Goal: Task Accomplishment & Management: Manage account settings

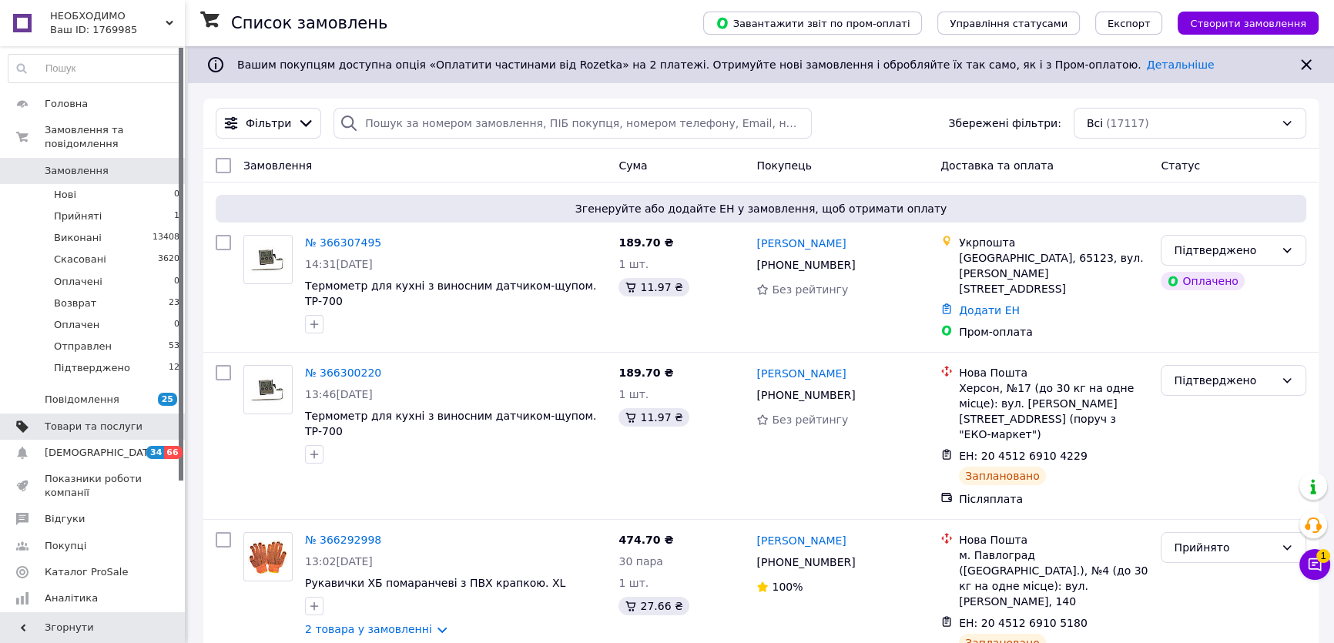
click at [96, 420] on span "Товари та послуги" at bounding box center [94, 427] width 98 height 14
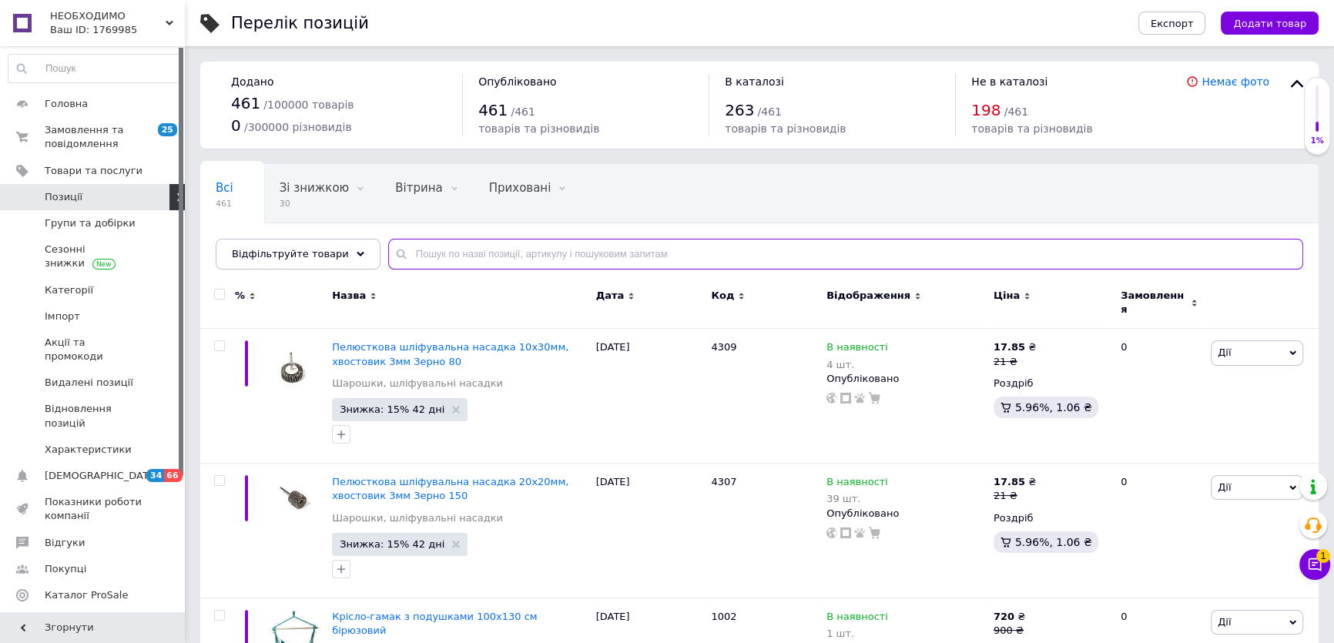
click at [415, 258] on input "text" at bounding box center [845, 254] width 915 height 31
type input "7061"
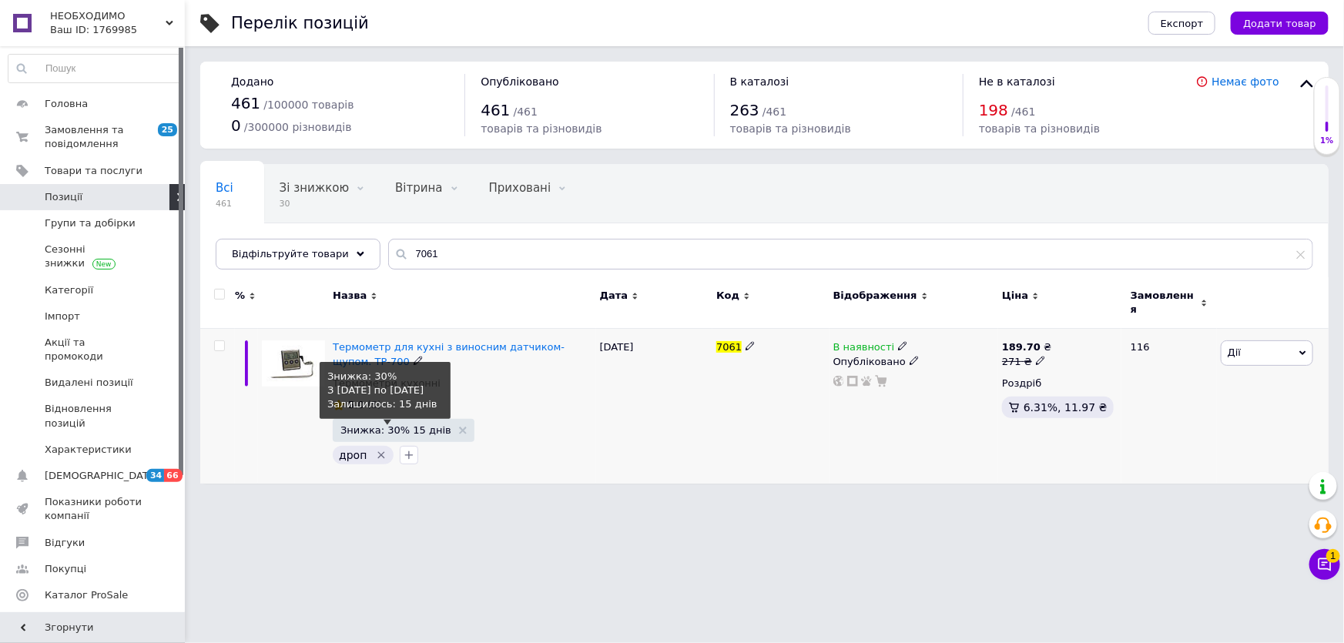
click at [434, 425] on span "Знижка: 30% 15 днів" at bounding box center [404, 430] width 126 height 10
click at [427, 425] on span "Знижка: 30% 15 днів" at bounding box center [396, 430] width 111 height 10
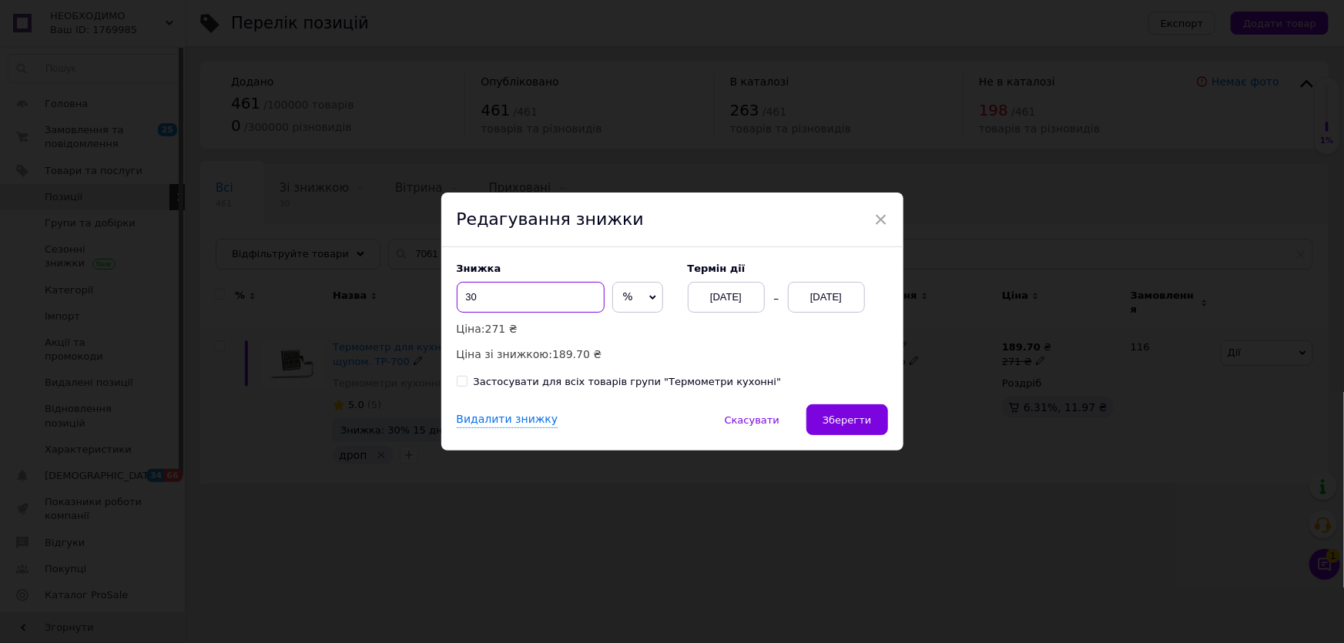
drag, startPoint x: 488, startPoint y: 301, endPoint x: 458, endPoint y: 301, distance: 29.3
click at [458, 301] on input "30" at bounding box center [531, 297] width 148 height 31
type input "82"
click at [650, 296] on icon at bounding box center [653, 297] width 7 height 7
click at [626, 332] on li "₴" at bounding box center [637, 330] width 49 height 22
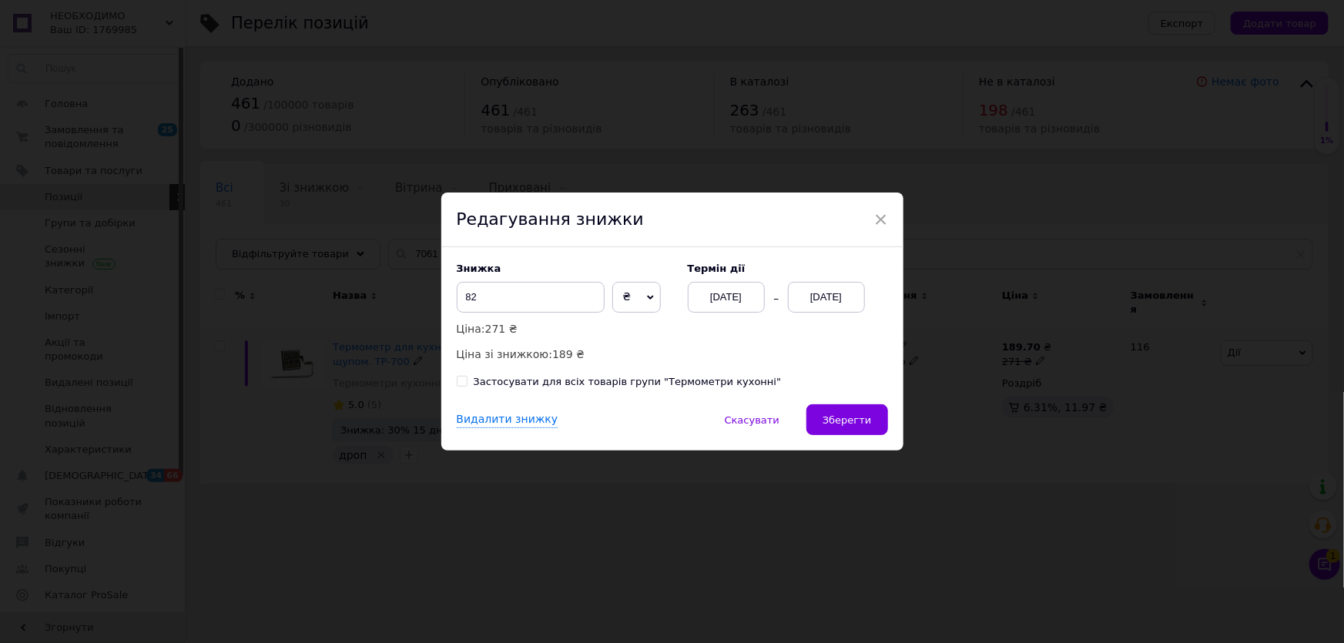
click at [834, 304] on div "[DATE]" at bounding box center [826, 297] width 77 height 31
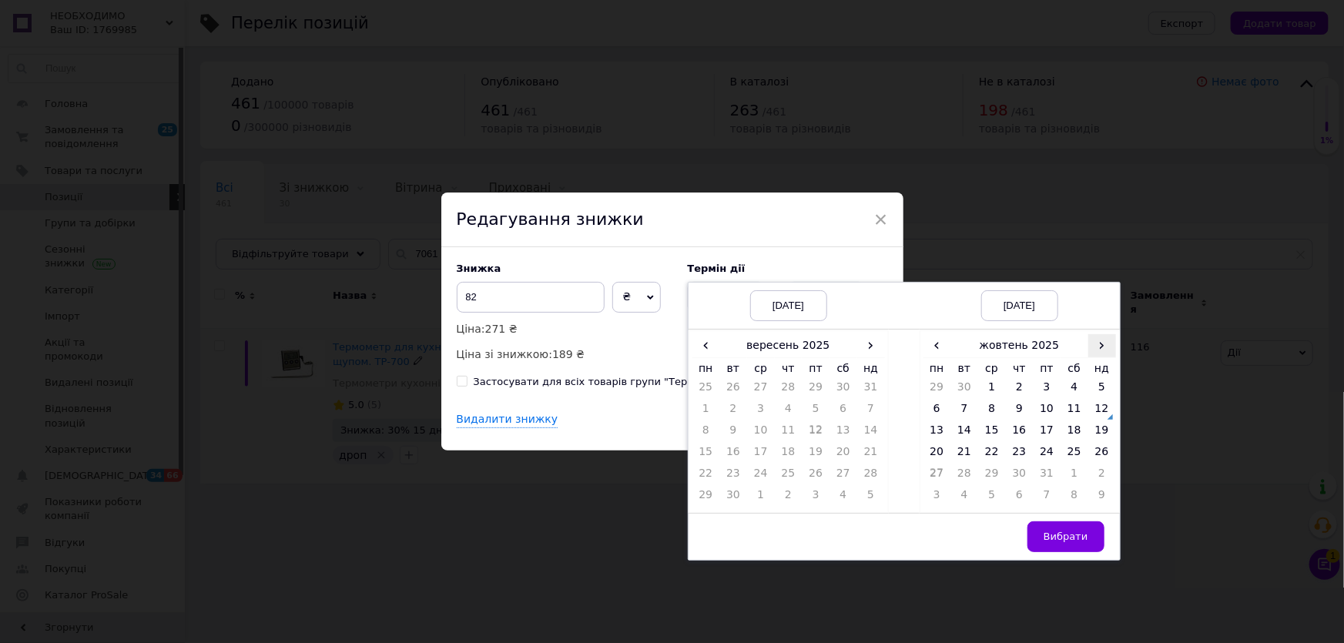
click at [1100, 350] on span "›" at bounding box center [1103, 345] width 28 height 22
click at [936, 350] on span "‹" at bounding box center [938, 345] width 28 height 22
click at [1106, 458] on td "26" at bounding box center [1103, 456] width 28 height 22
click at [1079, 538] on span "Вибрати" at bounding box center [1066, 537] width 45 height 12
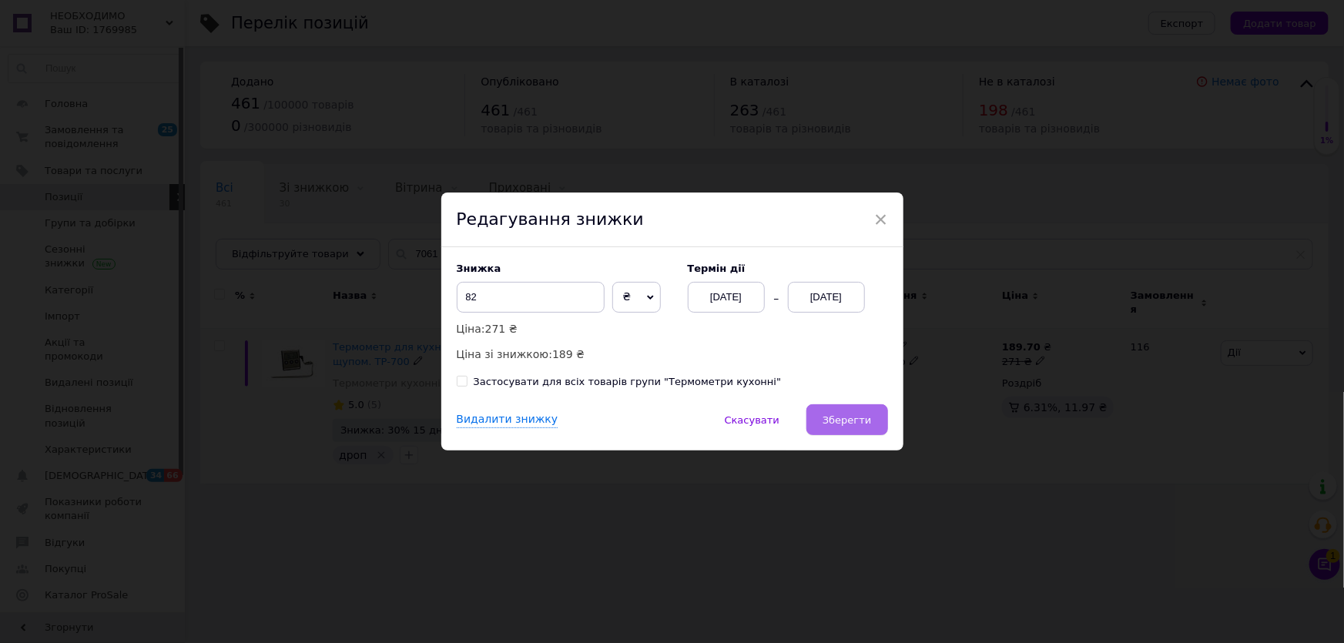
click at [835, 418] on span "Зберегти" at bounding box center [847, 421] width 49 height 12
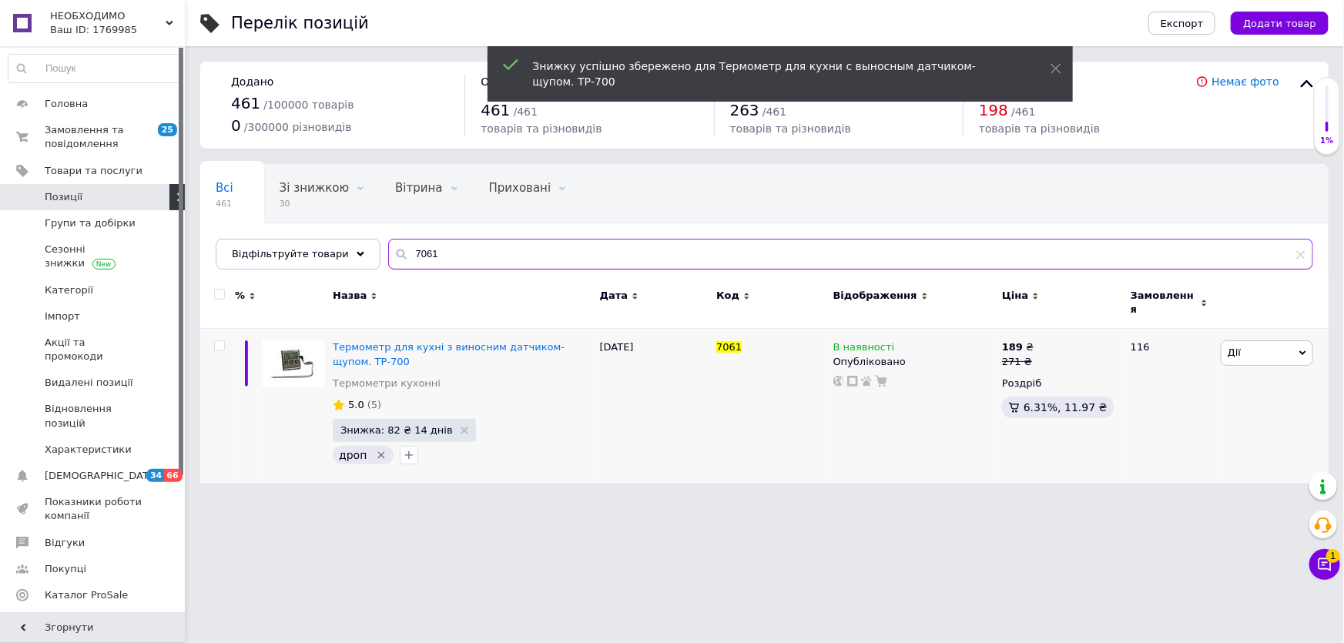
drag, startPoint x: 432, startPoint y: 250, endPoint x: 386, endPoint y: 254, distance: 46.5
click at [388, 254] on div "7061" at bounding box center [850, 254] width 925 height 31
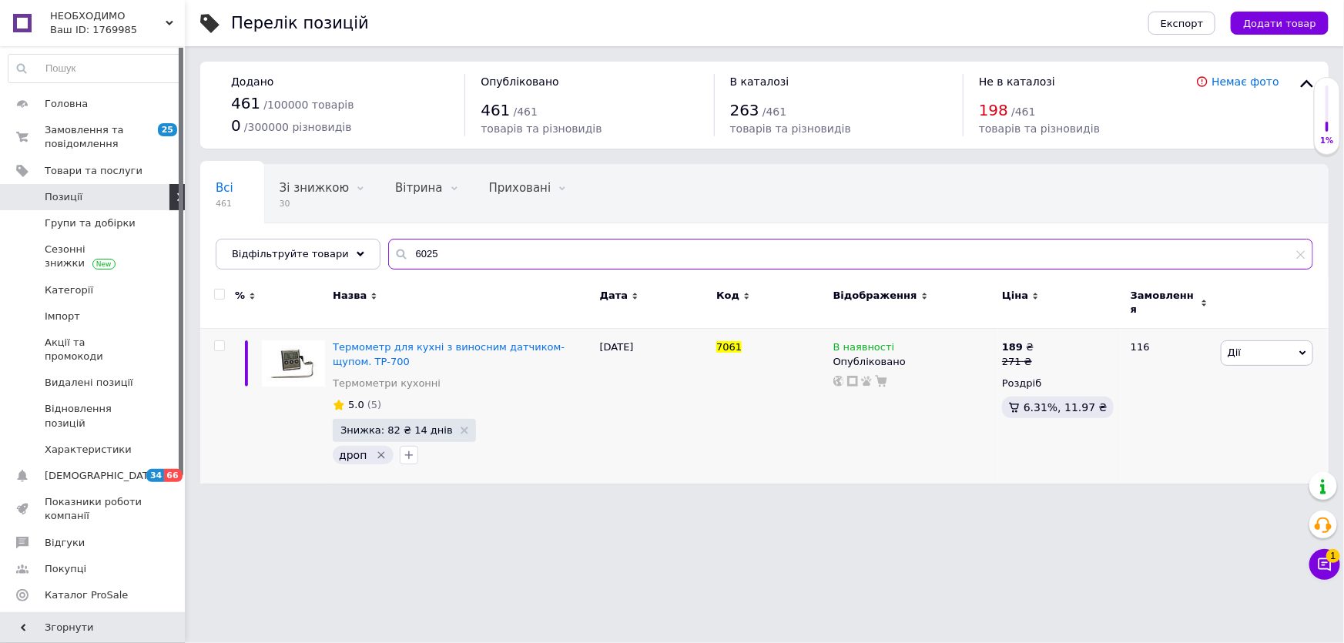
type input "6025"
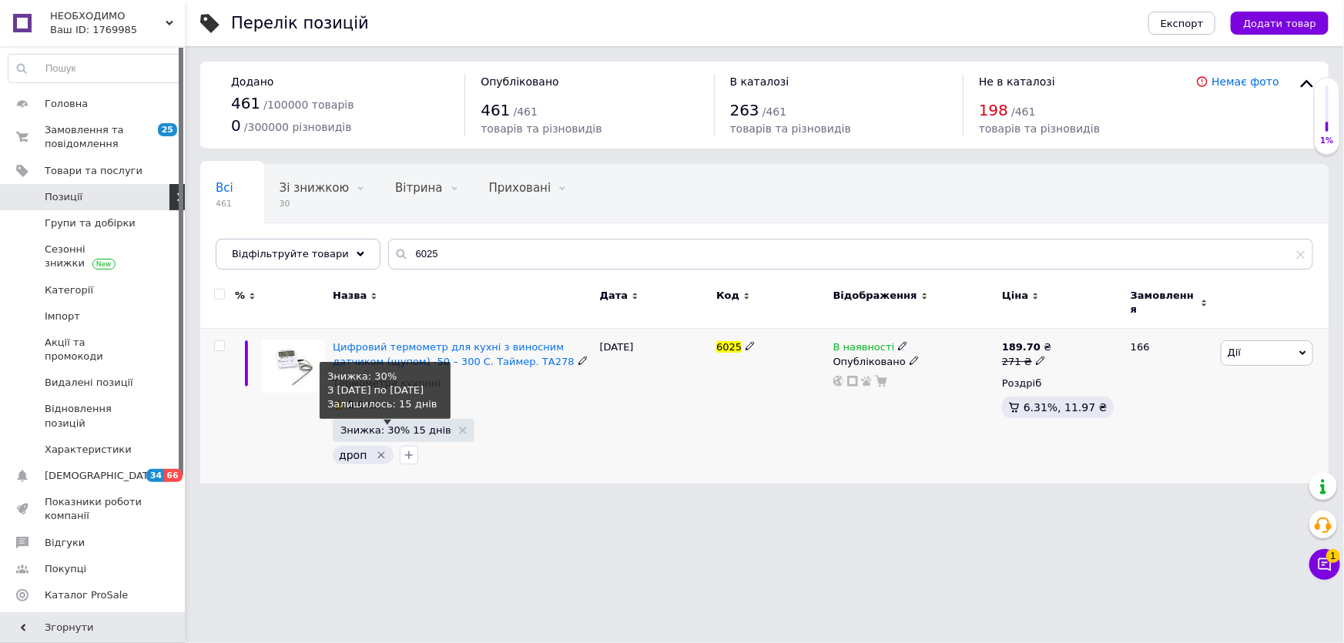
click at [427, 425] on span "Знижка: 30% 15 днів" at bounding box center [396, 430] width 111 height 10
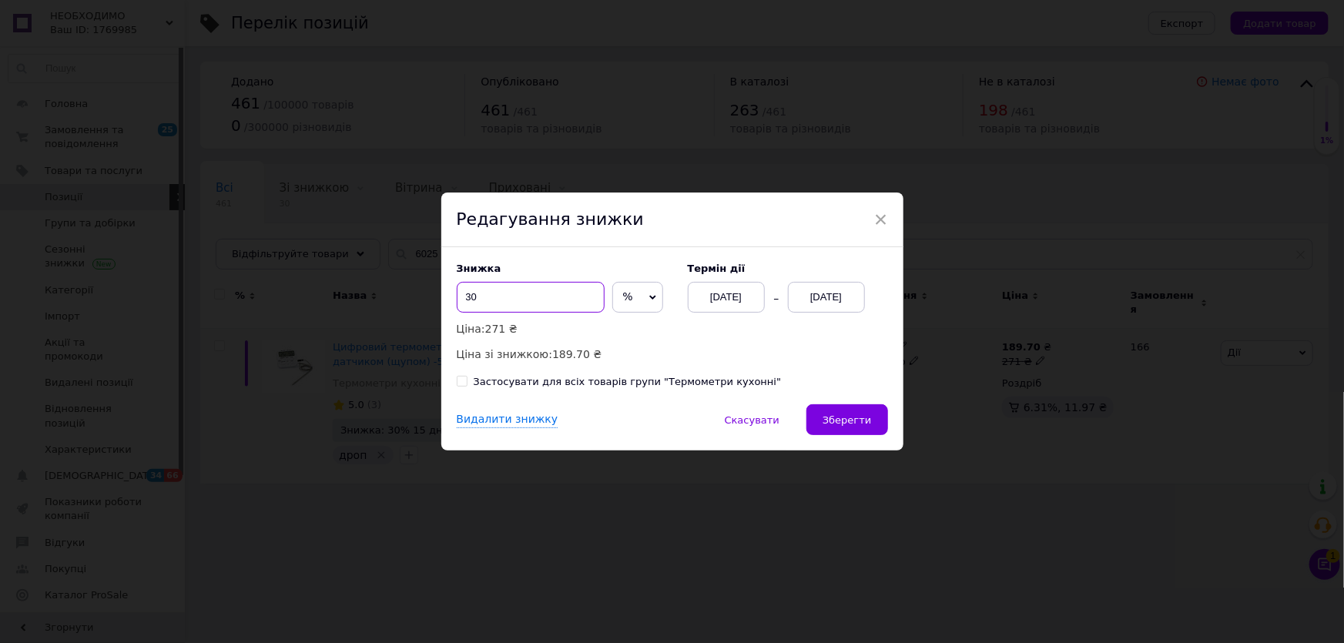
drag, startPoint x: 493, startPoint y: 300, endPoint x: 465, endPoint y: 300, distance: 28.5
click at [465, 300] on input "30" at bounding box center [531, 297] width 148 height 31
type input "82"
click at [637, 299] on span "%" at bounding box center [638, 297] width 51 height 31
click at [641, 331] on li "₴" at bounding box center [637, 330] width 49 height 22
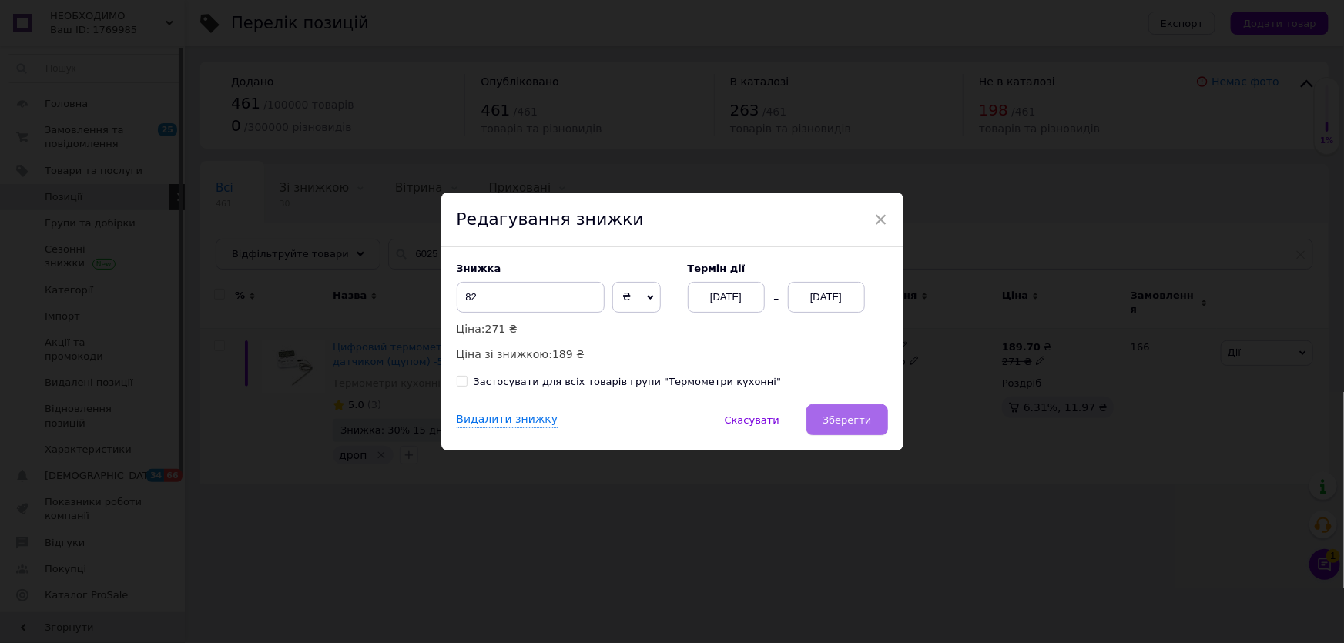
click at [848, 425] on span "Зберегти" at bounding box center [847, 421] width 49 height 12
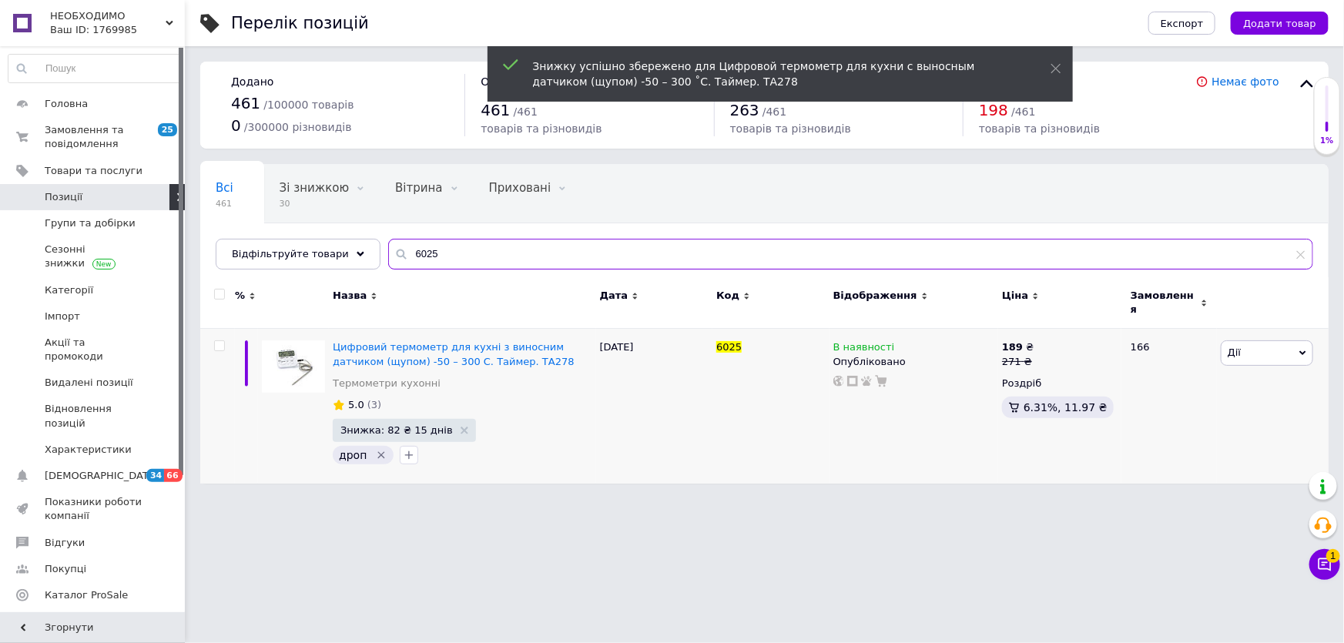
drag, startPoint x: 428, startPoint y: 255, endPoint x: 378, endPoint y: 262, distance: 50.6
click at [388, 262] on input "6025" at bounding box center [850, 254] width 925 height 31
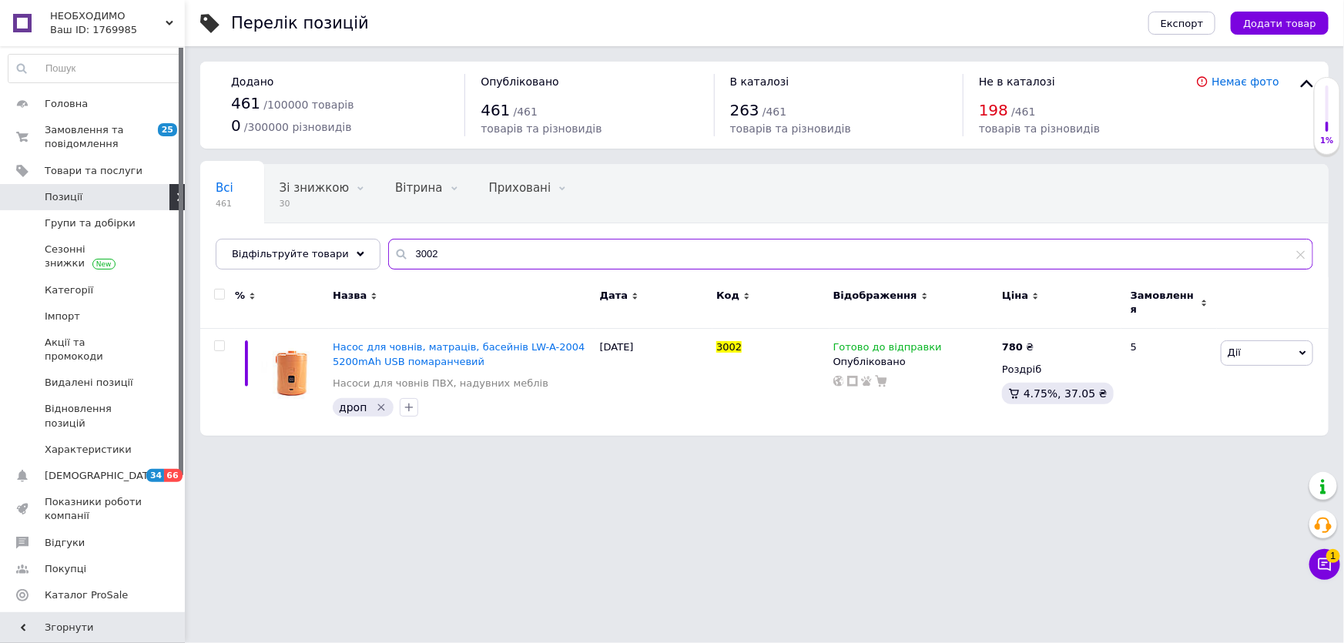
drag, startPoint x: 439, startPoint y: 258, endPoint x: 384, endPoint y: 258, distance: 55.5
click at [388, 258] on div "3002" at bounding box center [850, 254] width 925 height 31
type input "3001"
click at [1270, 343] on span "Дії" at bounding box center [1267, 353] width 92 height 25
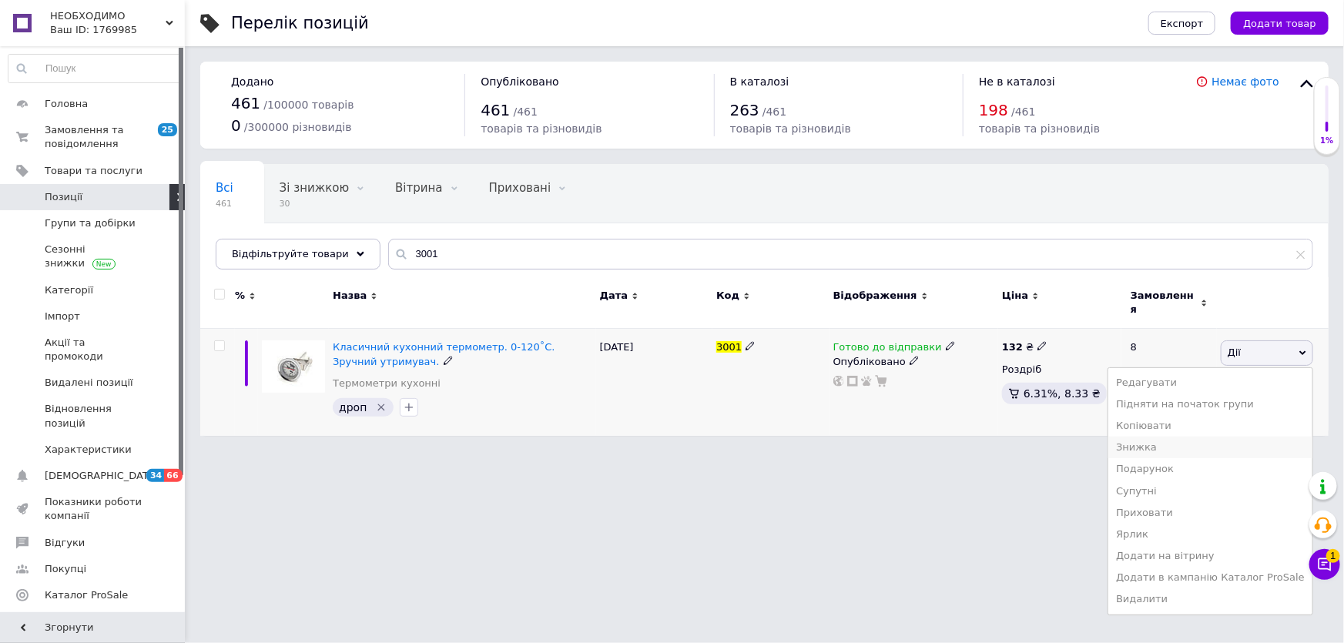
click at [1182, 437] on li "Знижка" at bounding box center [1211, 448] width 204 height 22
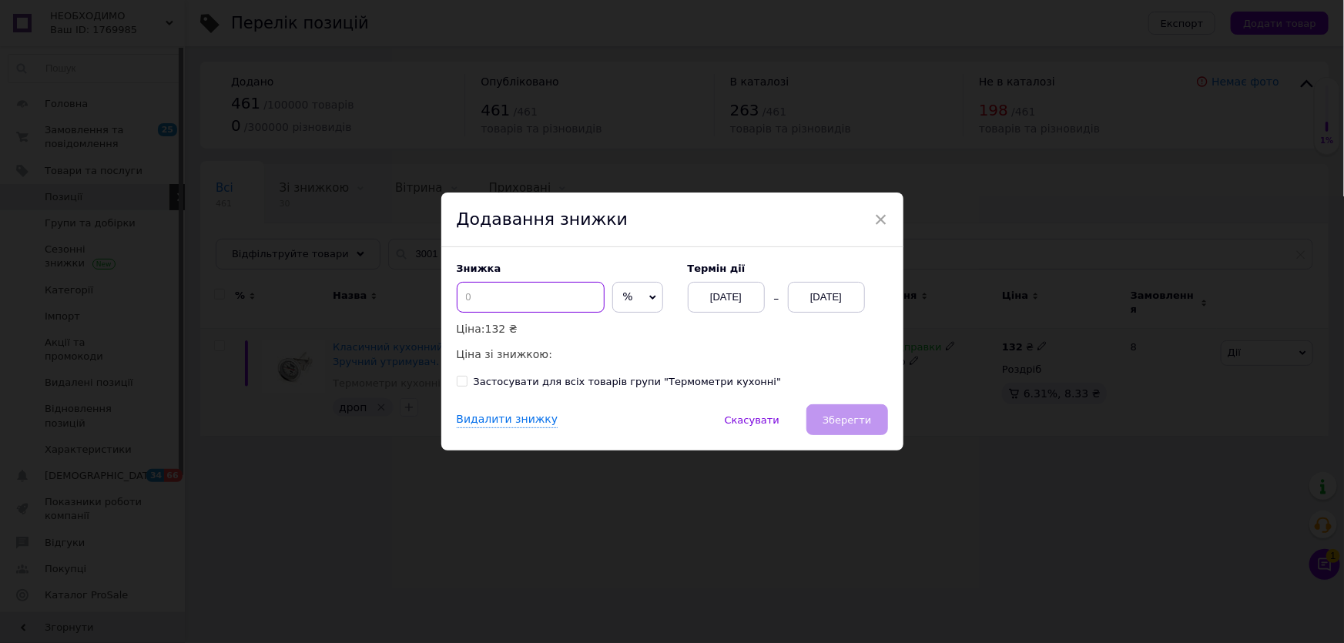
click at [467, 296] on input at bounding box center [531, 297] width 148 height 31
type input "1"
click at [834, 302] on div "[DATE]" at bounding box center [826, 297] width 77 height 31
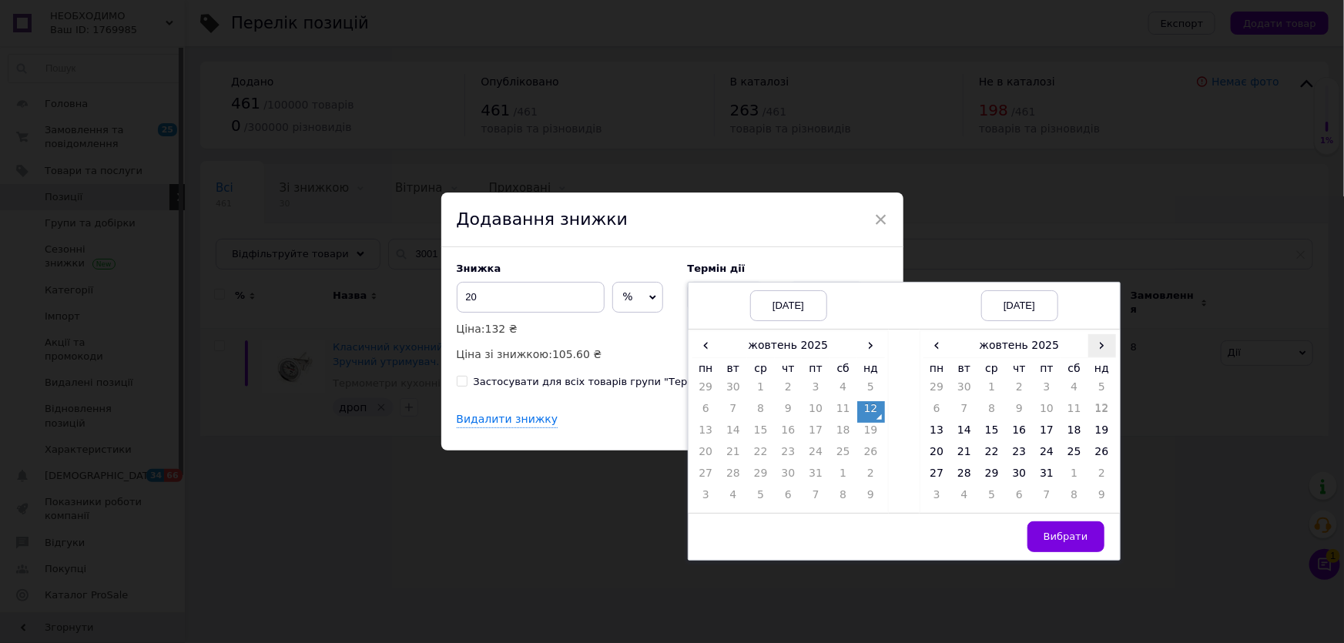
click at [1099, 351] on span "›" at bounding box center [1103, 345] width 28 height 22
click at [995, 478] on td "26" at bounding box center [993, 477] width 28 height 22
click at [1044, 530] on button "Вибрати" at bounding box center [1066, 537] width 77 height 31
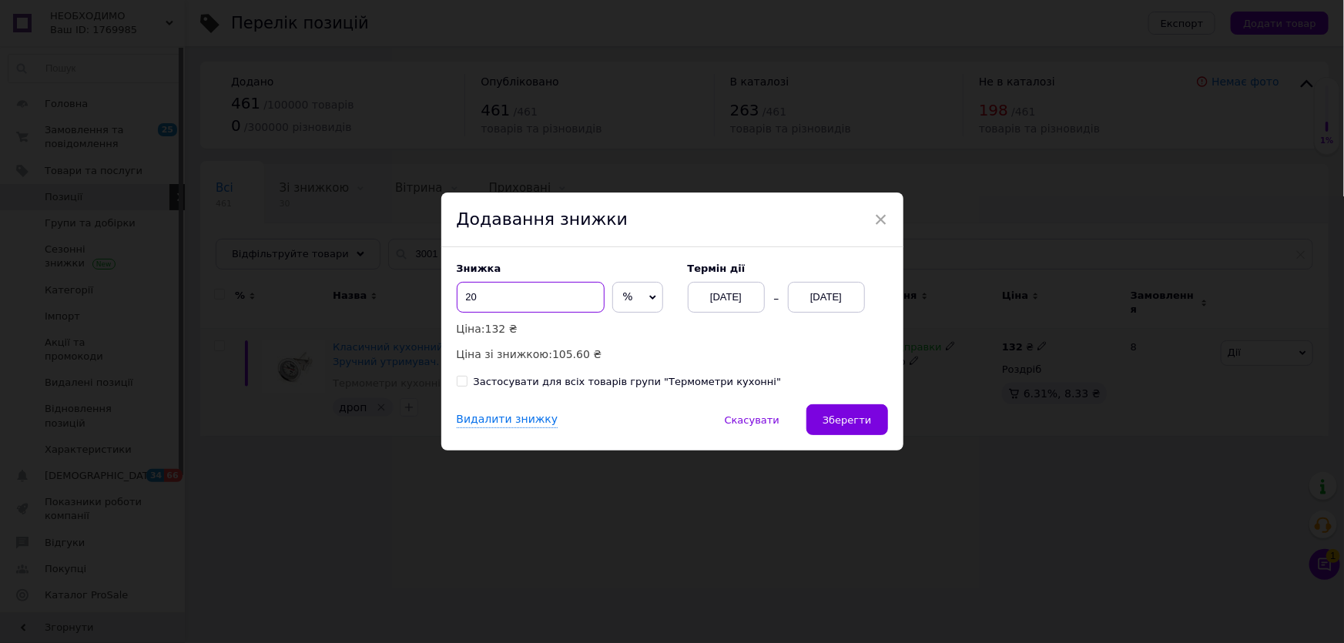
click at [475, 297] on input "20" at bounding box center [531, 297] width 148 height 31
type input "28"
click at [851, 418] on span "Зберегти" at bounding box center [847, 421] width 49 height 12
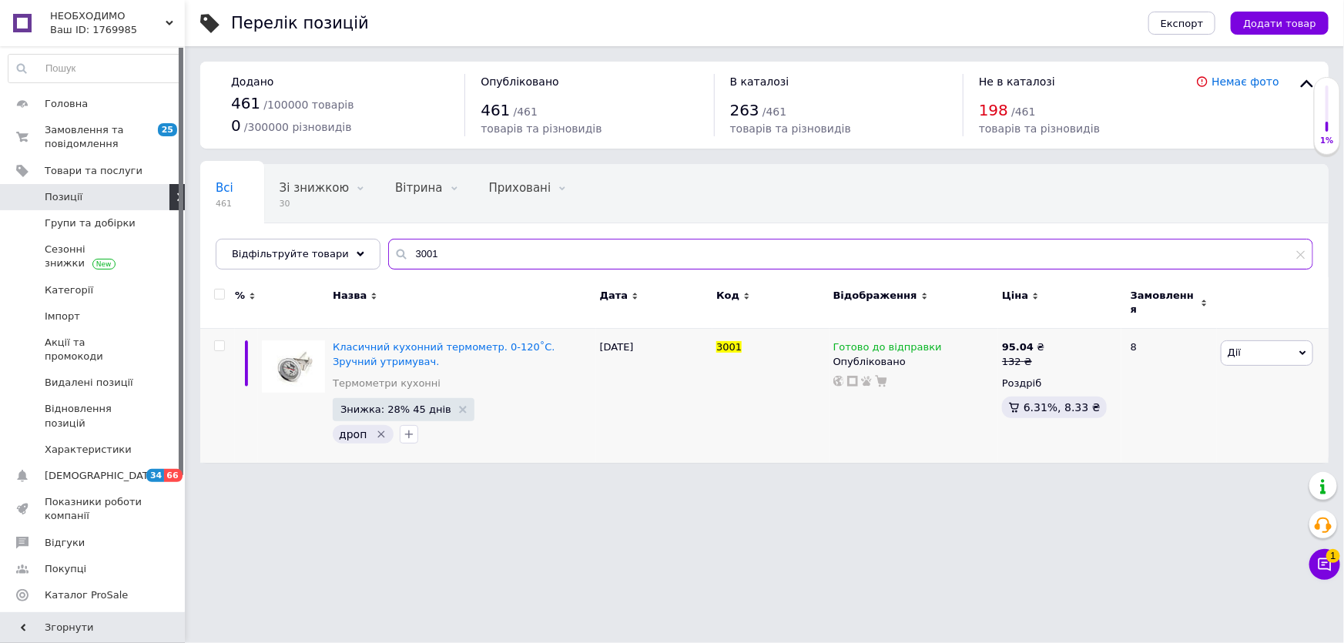
drag, startPoint x: 394, startPoint y: 254, endPoint x: 380, endPoint y: 254, distance: 14.6
click at [388, 254] on div "3001" at bounding box center [850, 254] width 925 height 31
type input "7059"
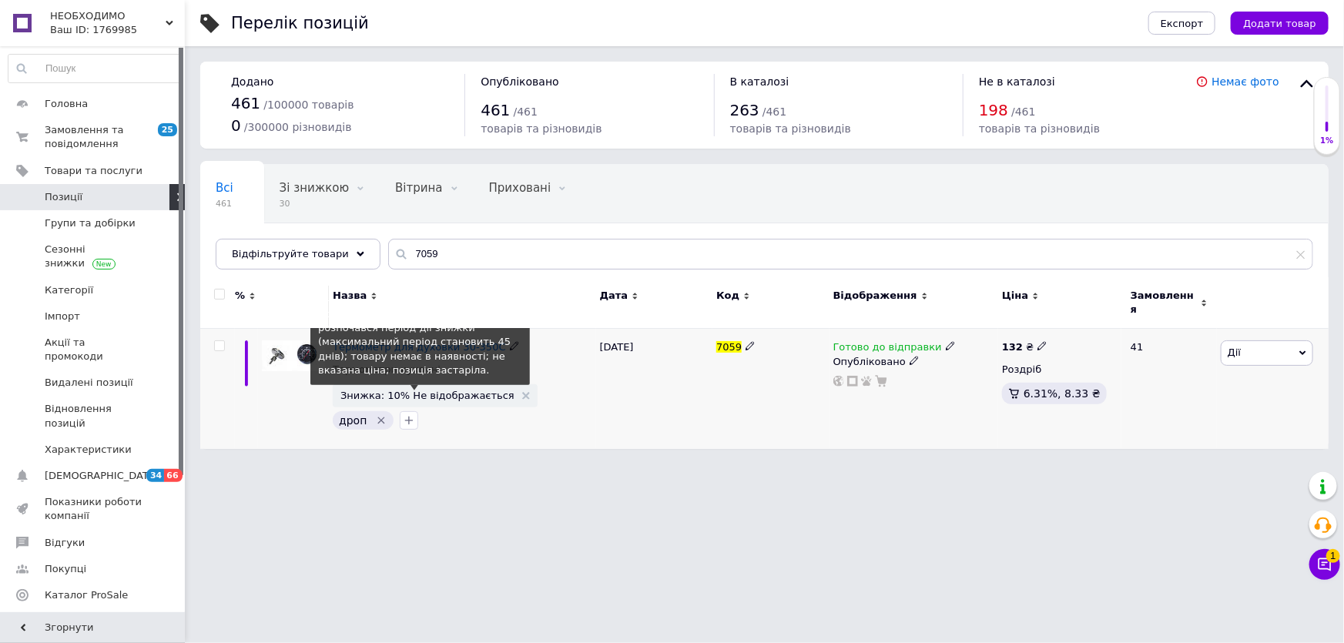
click at [427, 391] on span "Знижка: 10% Не відображається" at bounding box center [428, 396] width 174 height 10
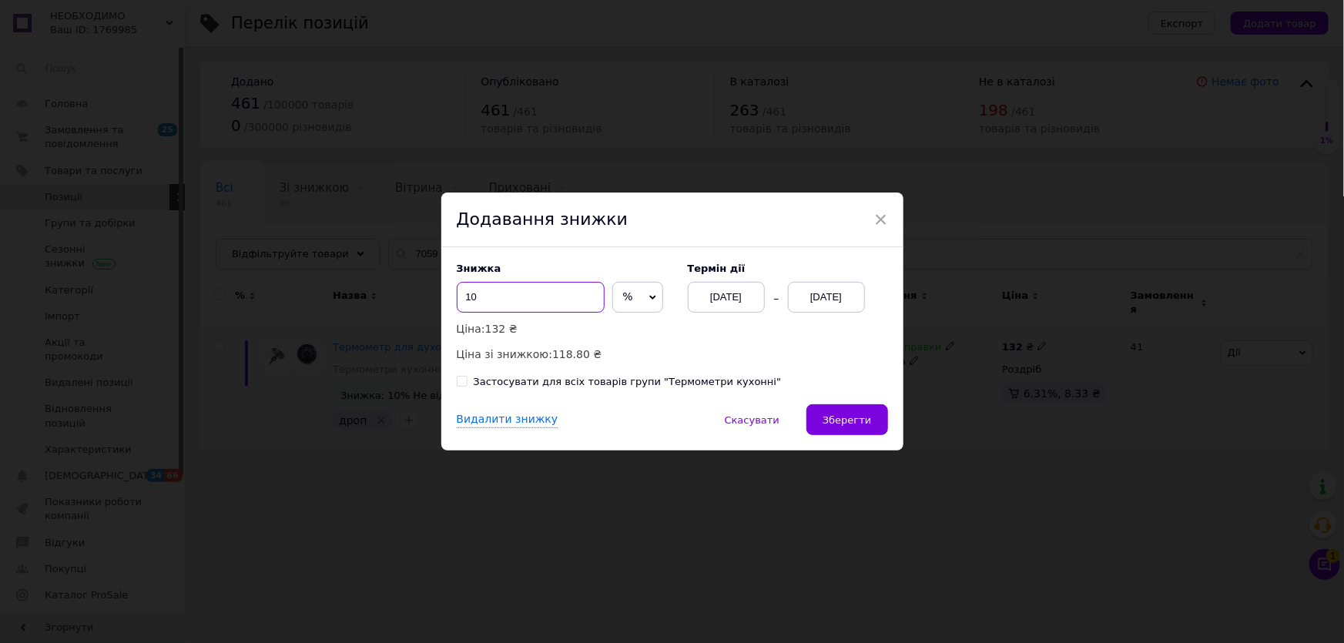
drag, startPoint x: 495, startPoint y: 304, endPoint x: 452, endPoint y: 312, distance: 44.6
click at [452, 308] on div "Знижка 10 % ₴ Ціна: 132 ₴ Ціна зі знижкою: 118.80 ₴ Термін дії [DATE] [DATE] За…" at bounding box center [672, 325] width 462 height 157
type input "25"
click at [851, 296] on div "[DATE]" at bounding box center [826, 297] width 77 height 31
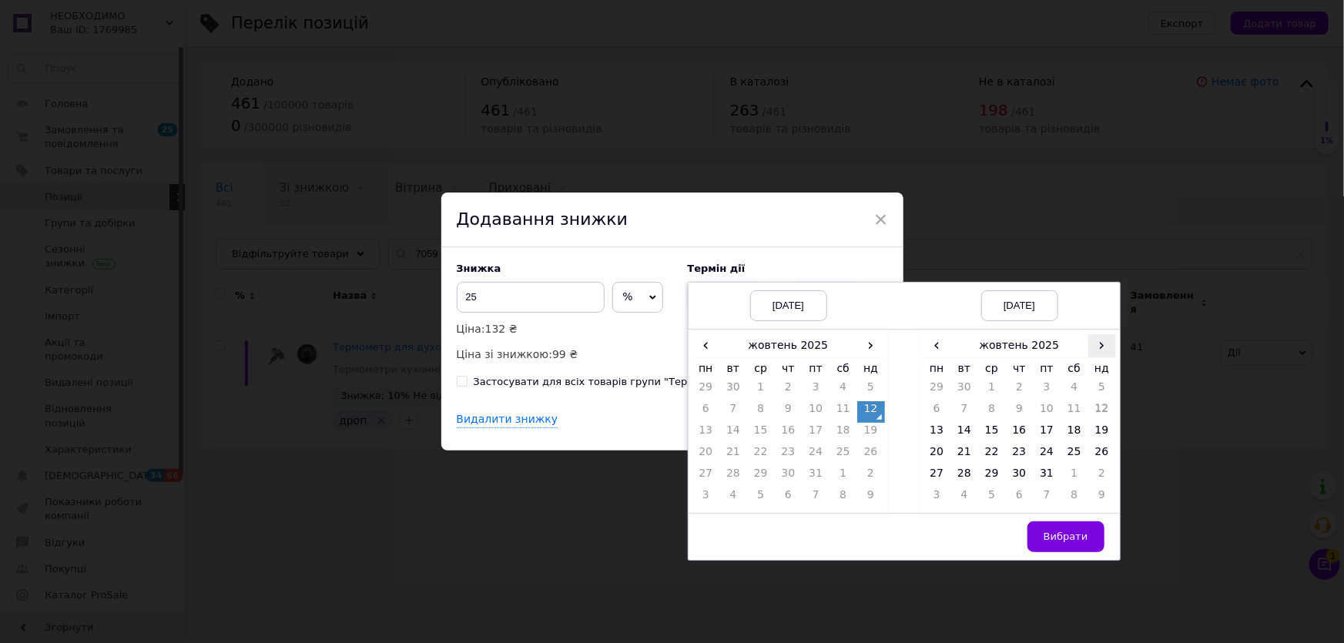
click at [1105, 351] on span "›" at bounding box center [1103, 345] width 28 height 22
click at [985, 480] on td "26" at bounding box center [993, 477] width 28 height 22
drag, startPoint x: 1079, startPoint y: 537, endPoint x: 959, endPoint y: 526, distance: 119.9
click at [1078, 538] on span "Вибрати" at bounding box center [1066, 537] width 45 height 12
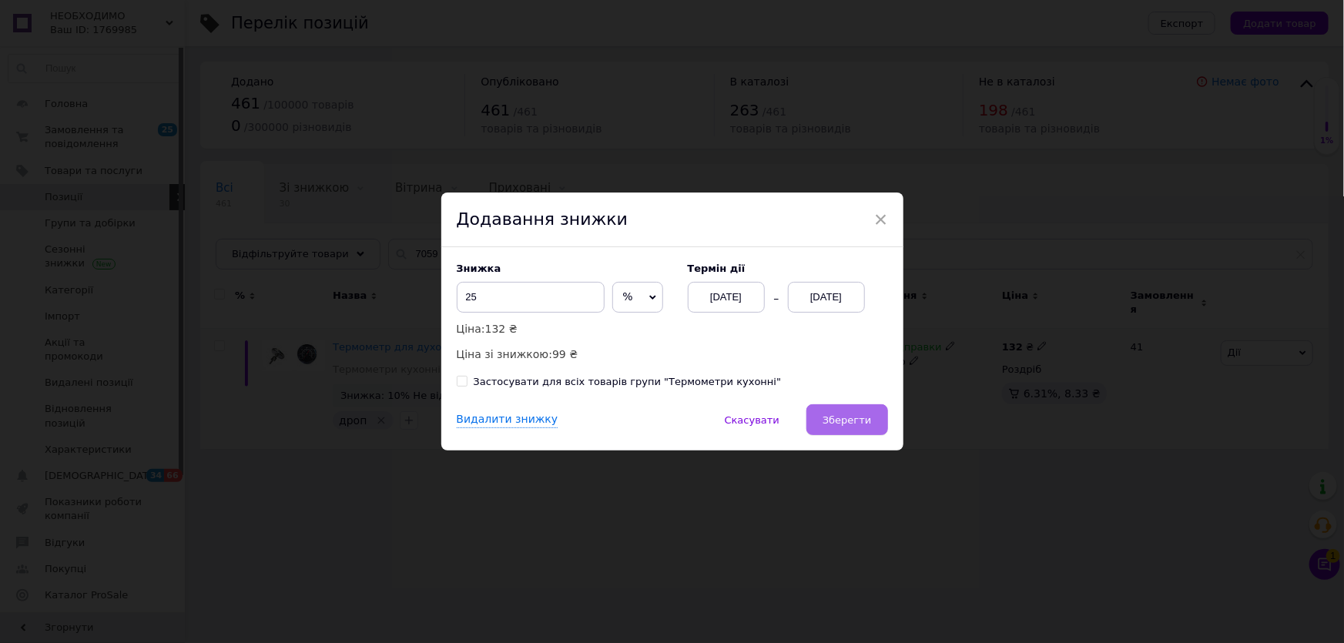
click at [832, 428] on button "Зберегти" at bounding box center [847, 420] width 81 height 31
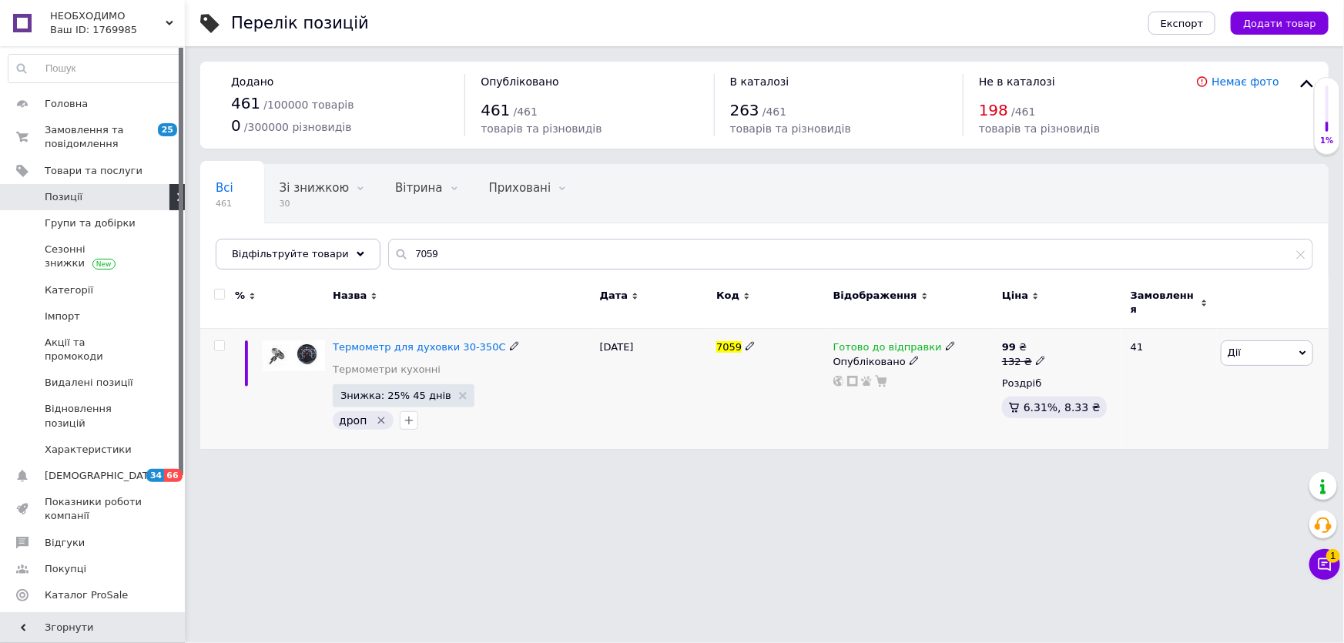
click at [1004, 134] on span "товарів та різновидів" at bounding box center [1039, 129] width 121 height 12
click at [1248, 76] on link "Немає фото" at bounding box center [1246, 82] width 68 height 12
click at [384, 341] on span "Термометр для духовки 30-350С" at bounding box center [419, 347] width 173 height 12
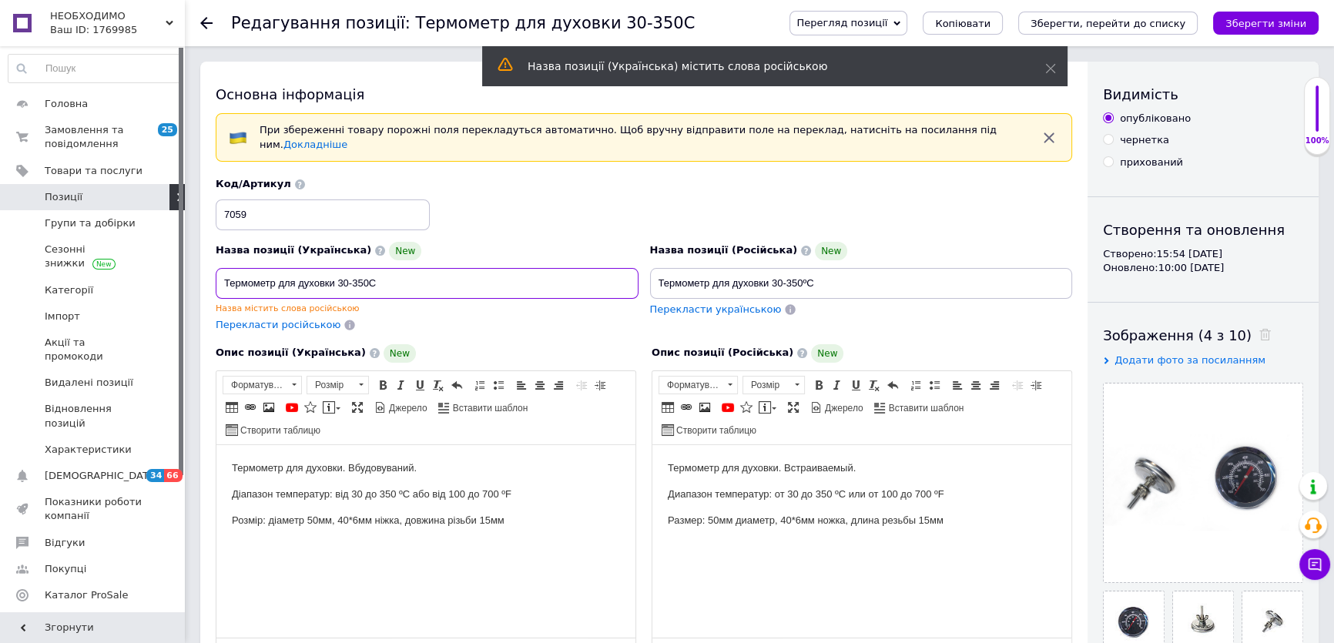
drag, startPoint x: 398, startPoint y: 281, endPoint x: 186, endPoint y: 277, distance: 211.9
drag, startPoint x: 834, startPoint y: 277, endPoint x: 653, endPoint y: 275, distance: 181.8
click at [653, 275] on input "Термометр для духовки 30-350ºС" at bounding box center [861, 283] width 423 height 31
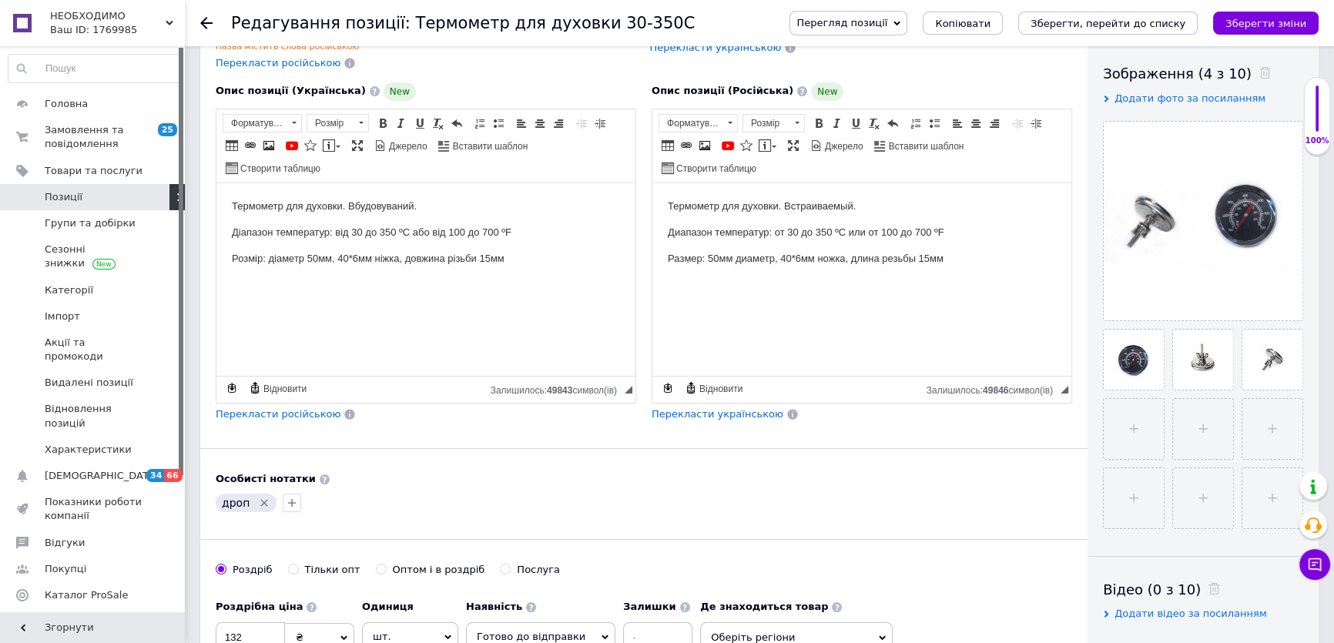
scroll to position [139, 0]
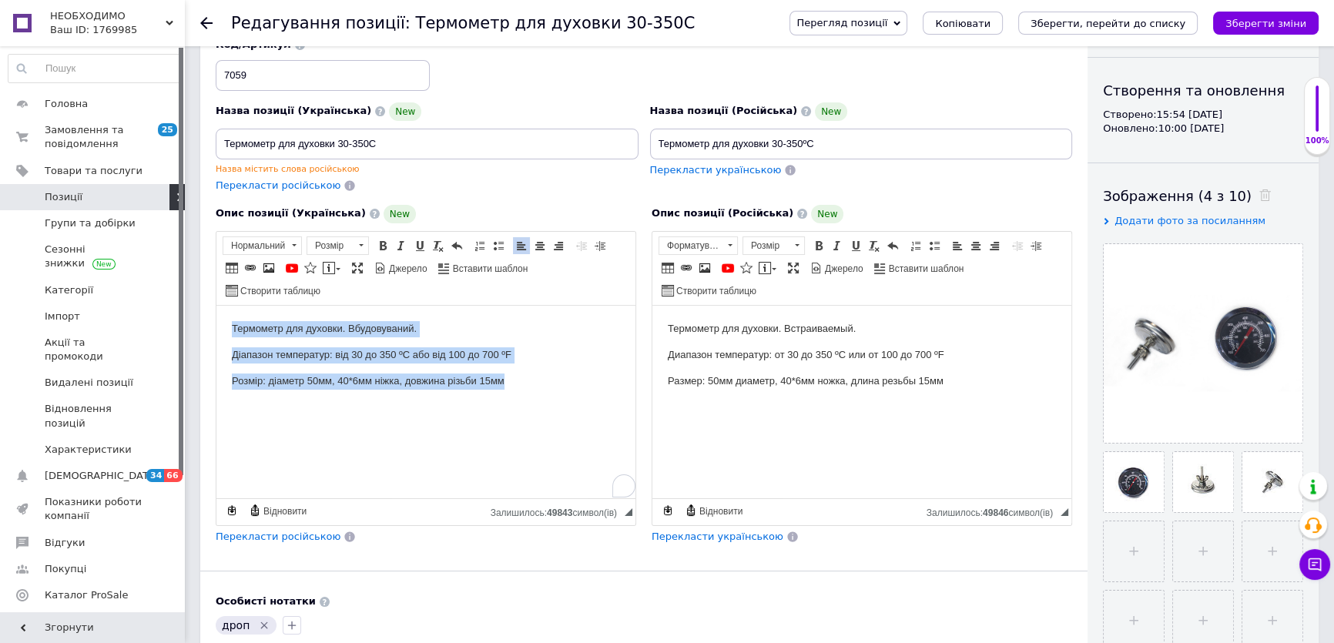
drag, startPoint x: 431, startPoint y: 625, endPoint x: 552, endPoint y: 381, distance: 272.6
click at [552, 381] on html "Термометр для духовки. Вбудовуваний. Діапазон температур: від 30 до 350 ºС або …" at bounding box center [426, 367] width 419 height 125
copy body "Термометр для духовки. Вбудовуваний. Діапазон температур: від 30 до 350 ºС або …"
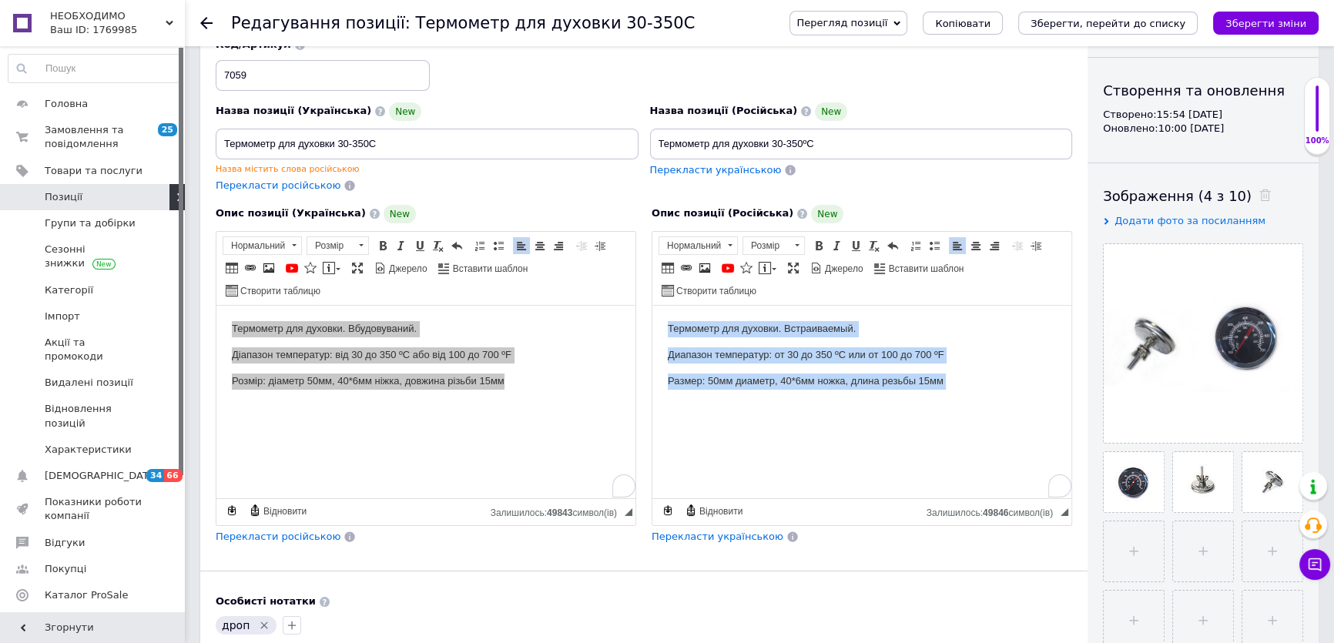
drag, startPoint x: 727, startPoint y: 337, endPoint x: 948, endPoint y: 405, distance: 230.6
click at [948, 405] on html "Термометр для духовки. Встраиваемый. Диапазон температур: от 30 до 350 ºС или о…" at bounding box center [862, 367] width 419 height 125
copy body "Термометр для духовки. Встраиваемый. Диапазон температур: от 30 до 350 ºС или о…"
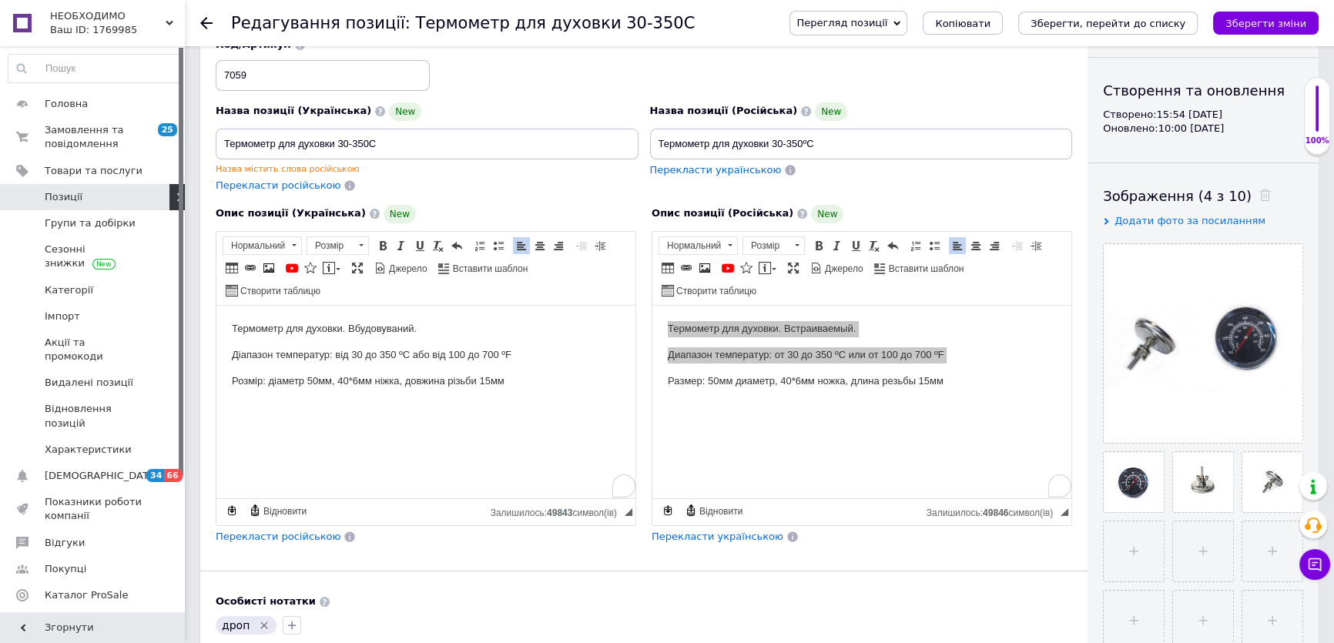
click at [526, 397] on body "Термометр для духовки. Вбудовуваний. Діапазон температур: від 30 до 350 ºС або …" at bounding box center [426, 368] width 388 height 94
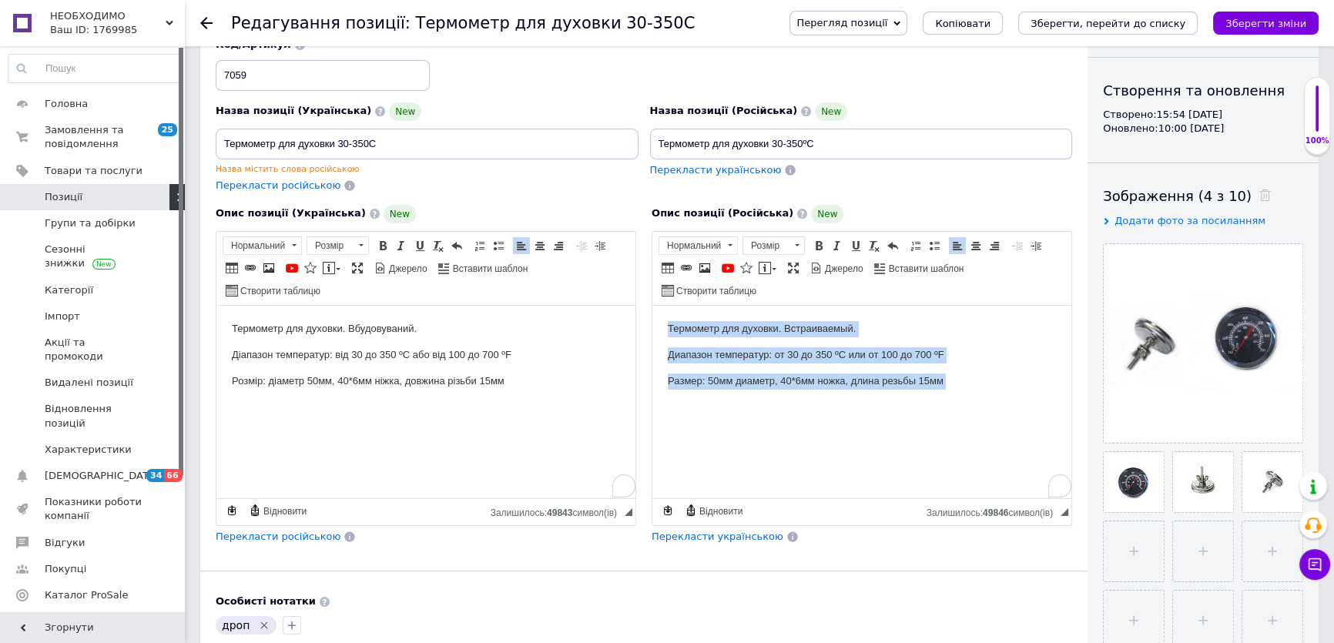
drag, startPoint x: 985, startPoint y: 391, endPoint x: 661, endPoint y: 327, distance: 330.6
click at [661, 327] on html "Термометр для духовки. Встраиваемый. Диапазон температур: от 30 до 350 ºС или о…" at bounding box center [862, 367] width 419 height 125
copy body "Термометр для духовки. Встраиваемый. Диапазон температур: от 30 до 350 ºС или о…"
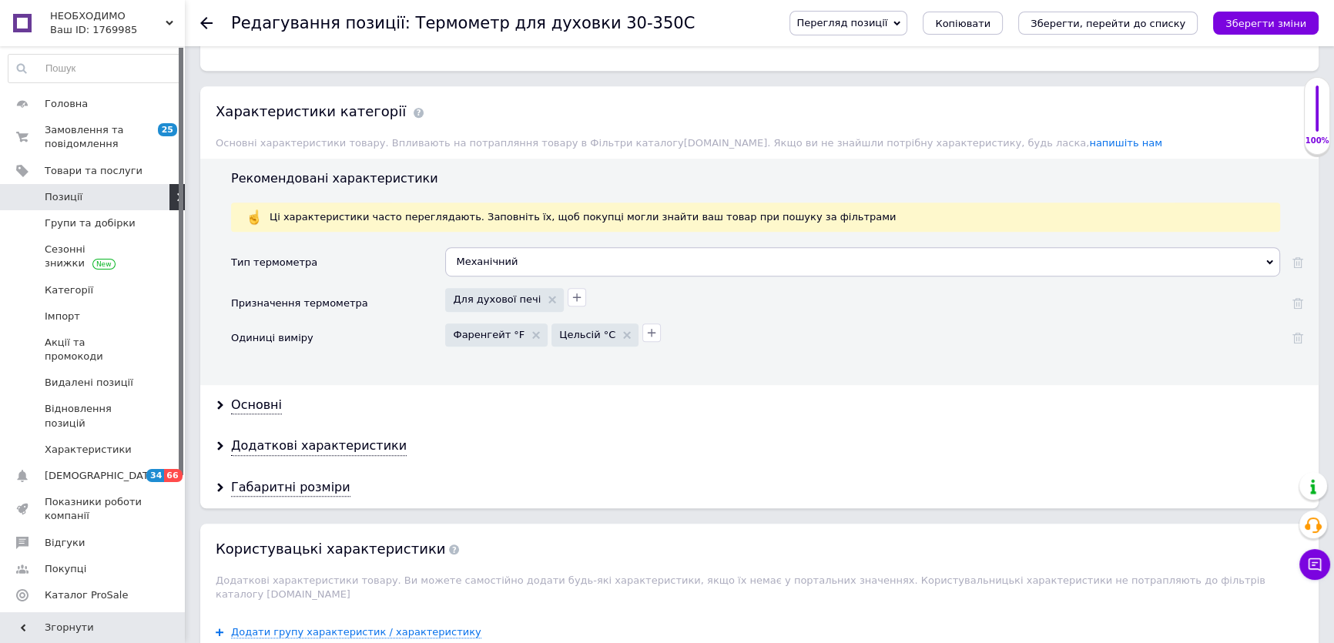
scroll to position [1331, 0]
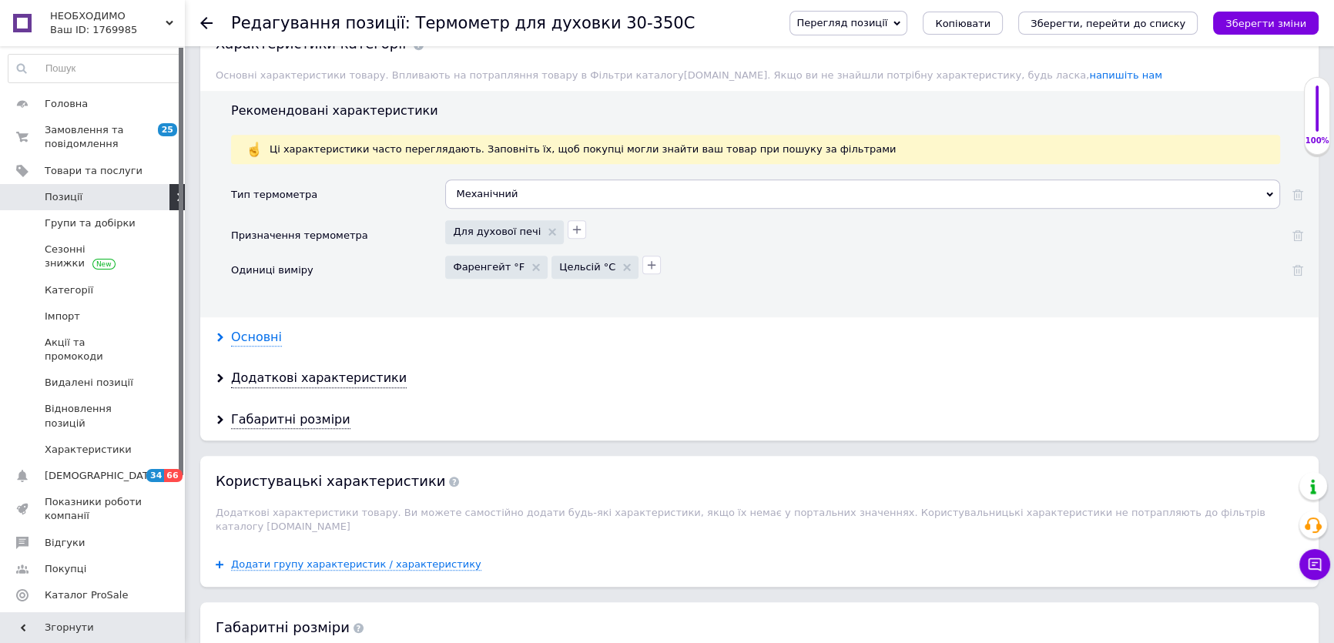
click at [246, 329] on div "Основні" at bounding box center [256, 338] width 51 height 18
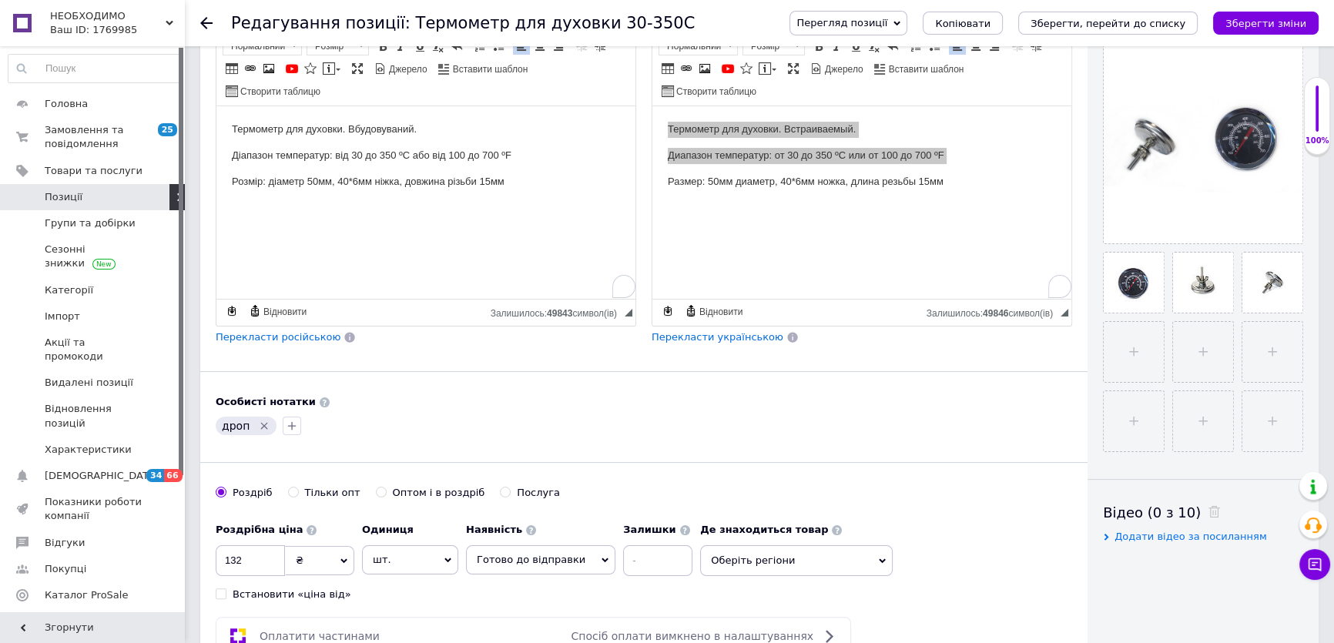
scroll to position [210, 0]
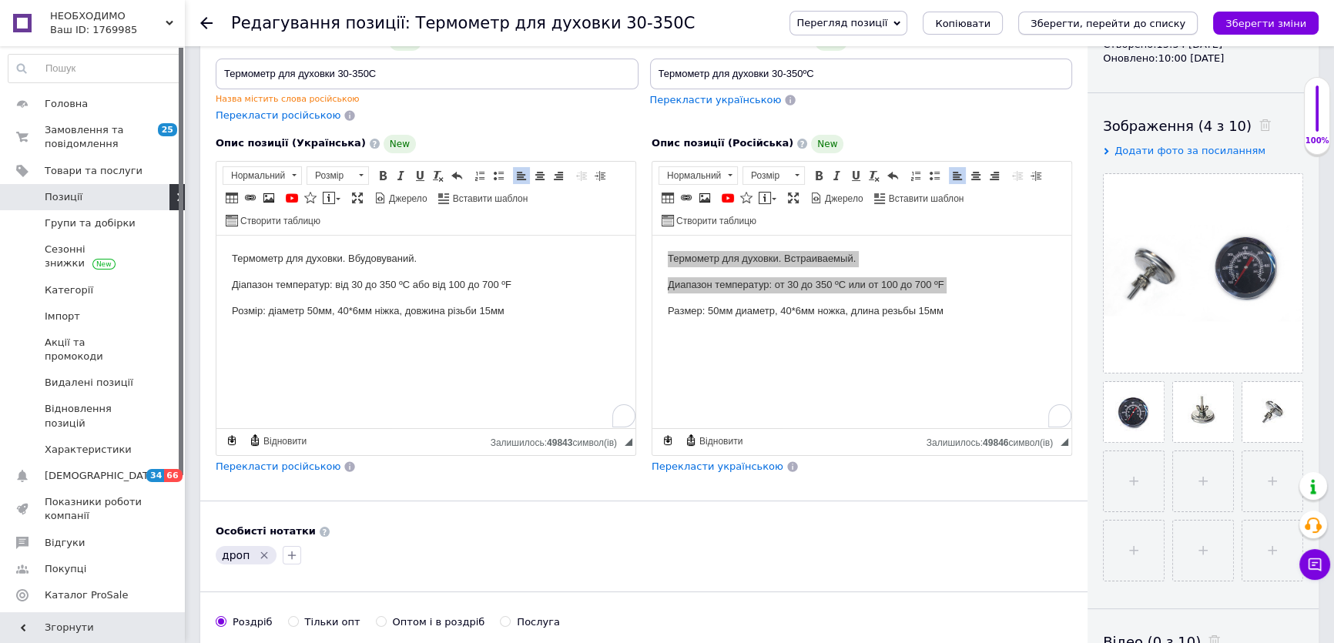
click at [1089, 29] on icon "Зберегти, перейти до списку" at bounding box center [1108, 24] width 155 height 12
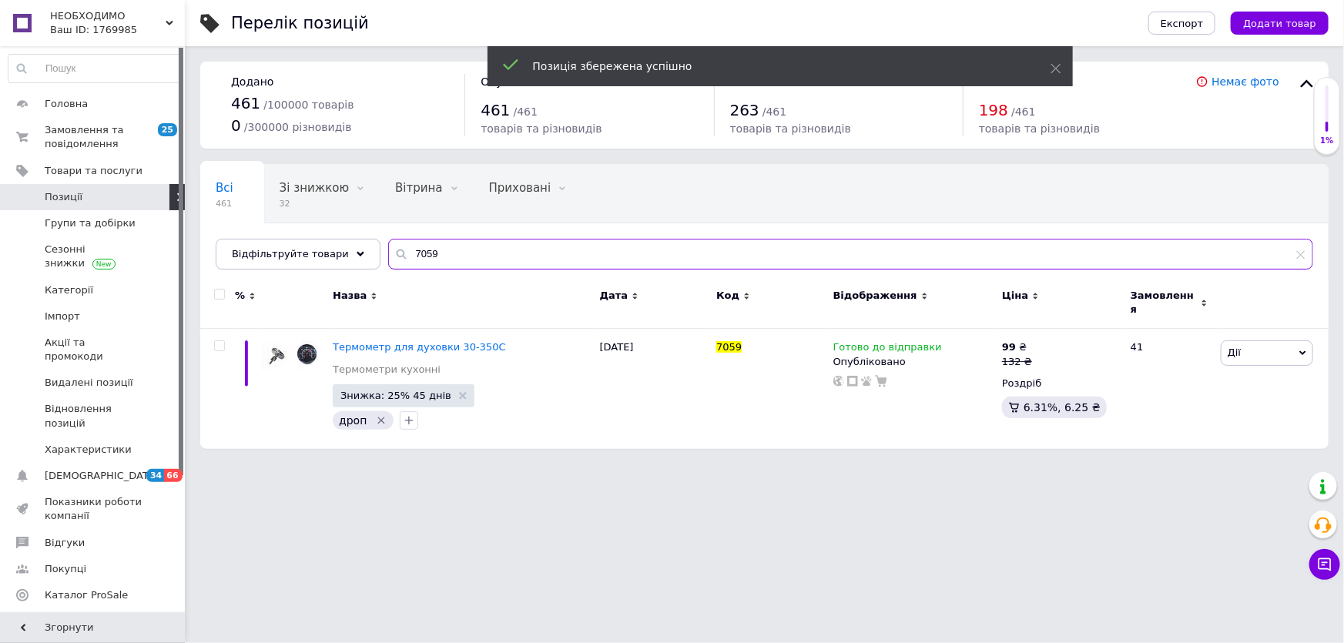
drag, startPoint x: 429, startPoint y: 257, endPoint x: 385, endPoint y: 260, distance: 44.0
click at [388, 260] on div "7059" at bounding box center [850, 254] width 925 height 31
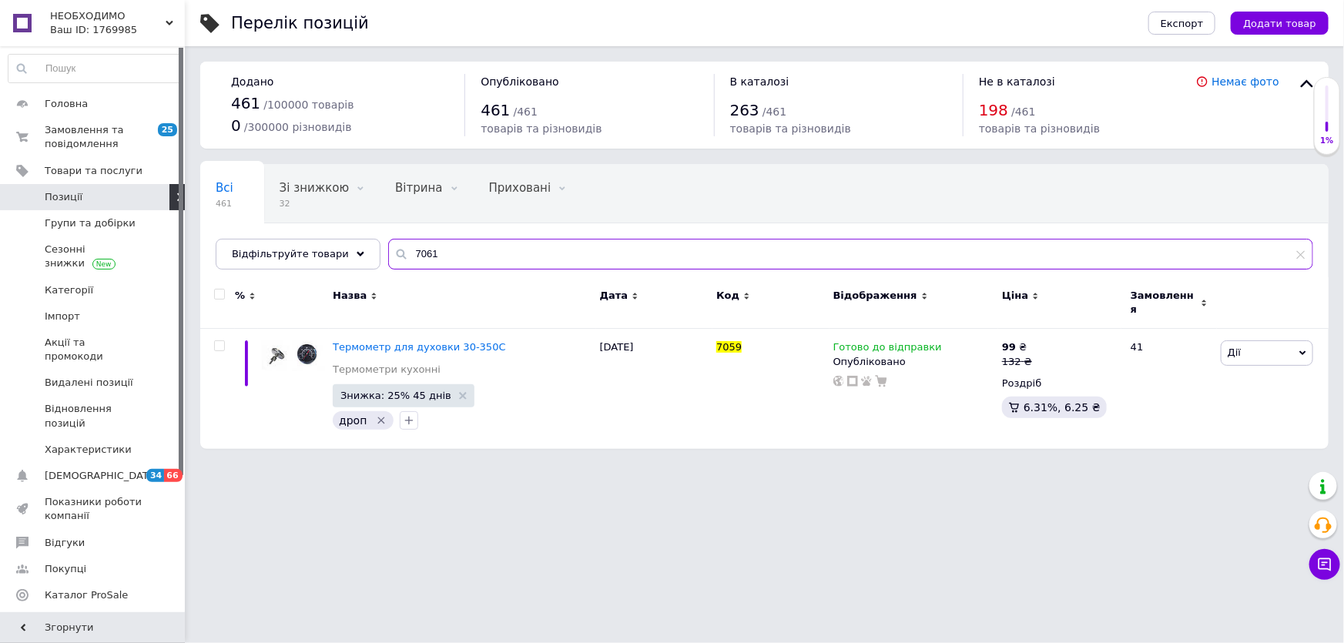
type input "7061"
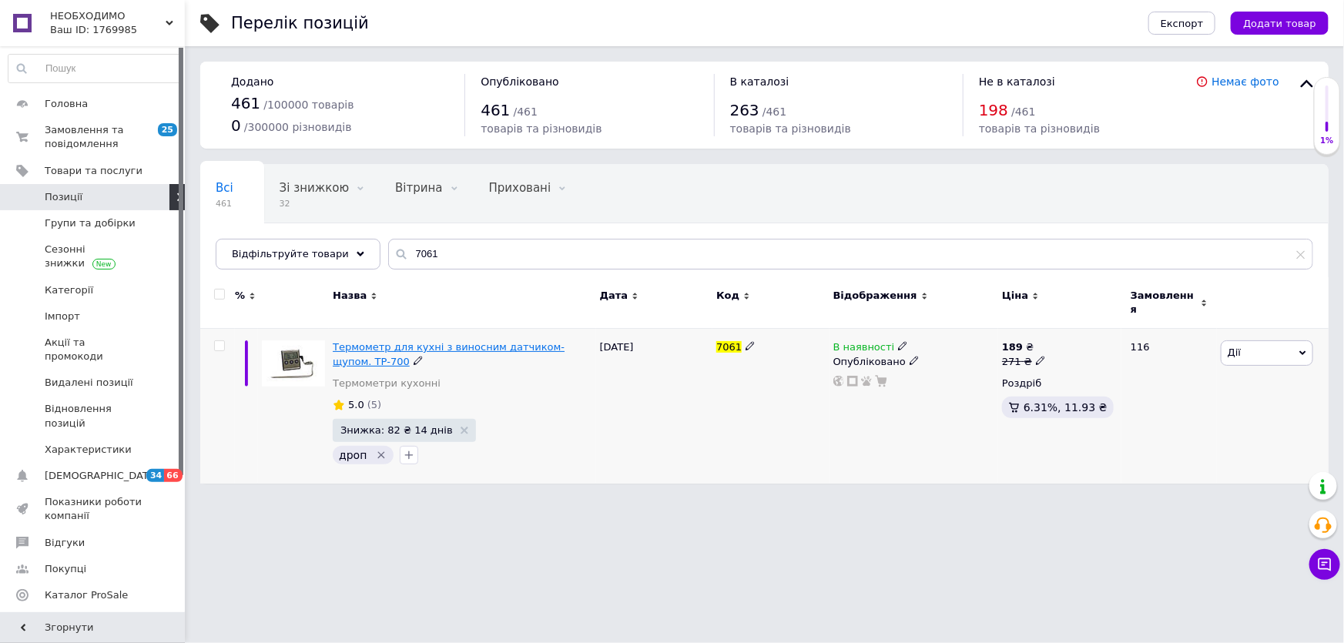
click at [398, 341] on span "Термометр для кухні з виносним датчиком-щупом. ТР-700" at bounding box center [449, 353] width 232 height 25
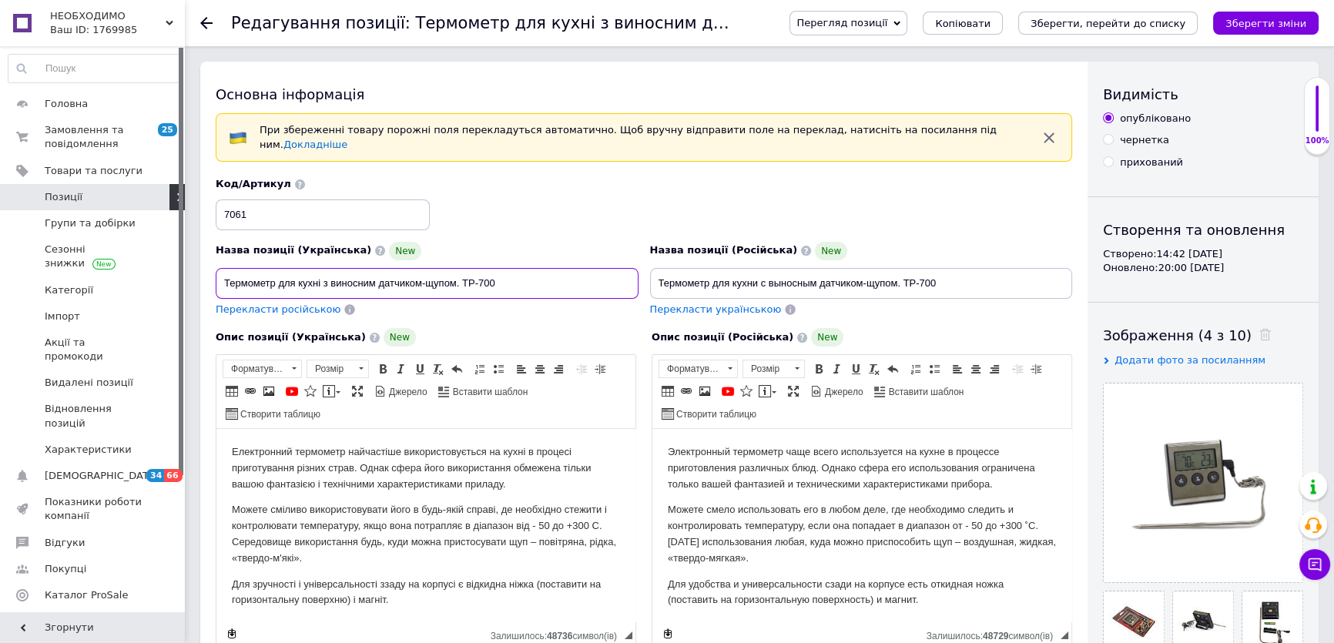
drag, startPoint x: 532, startPoint y: 274, endPoint x: 207, endPoint y: 280, distance: 324.4
click at [207, 280] on div "Основна інформація При збереженні товару порожні поля перекладуться автоматично…" at bounding box center [644, 532] width 888 height 940
drag, startPoint x: 955, startPoint y: 275, endPoint x: 639, endPoint y: 277, distance: 315.9
click at [639, 277] on div "Назва позиції (Українська) New Термометр для кухні з виносним датчиком-щупом. Т…" at bounding box center [644, 247] width 868 height 151
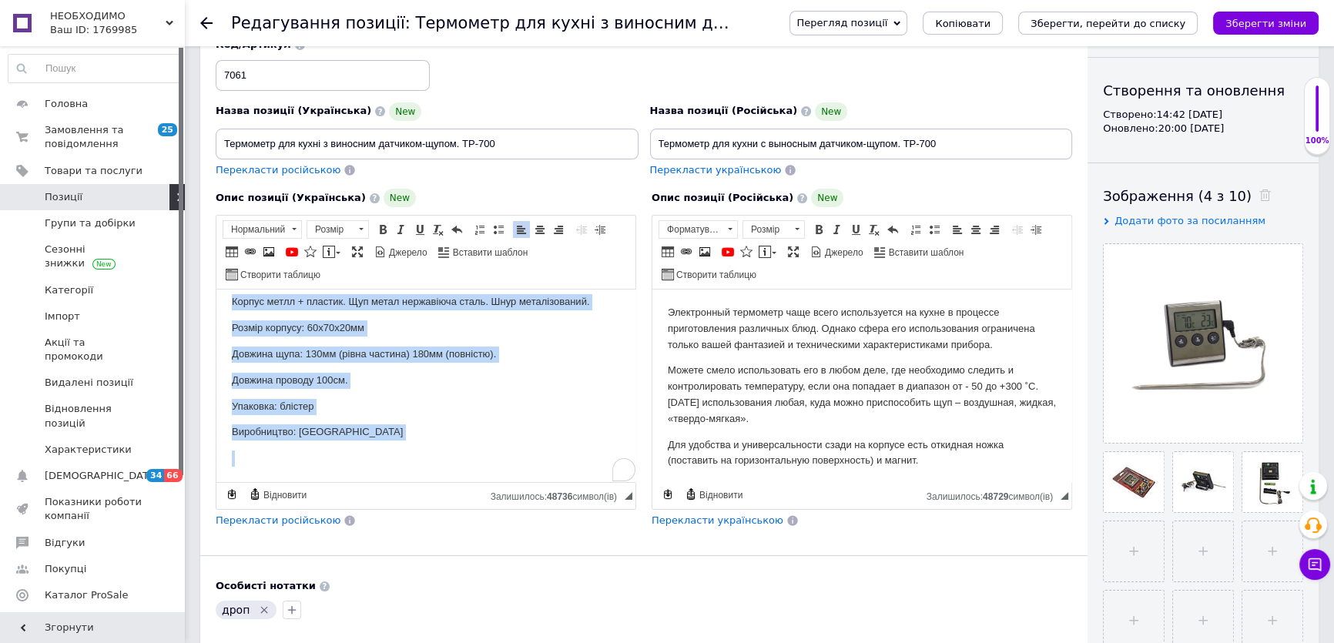
scroll to position [399, 0]
drag, startPoint x: 229, startPoint y: 314, endPoint x: 774, endPoint y: 764, distance: 706.5
click at [557, 482] on html "Електронний термометр найчастіше використовується на кухні в процесі приготуван…" at bounding box center [426, 187] width 419 height 592
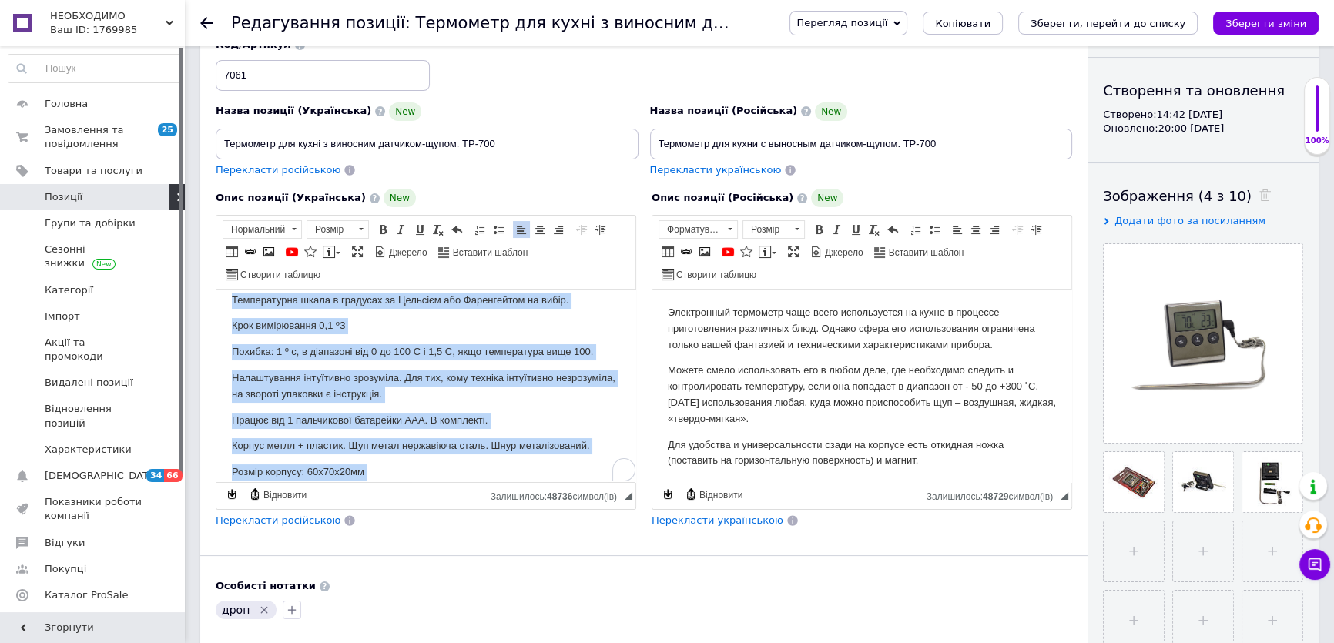
scroll to position [259, 0]
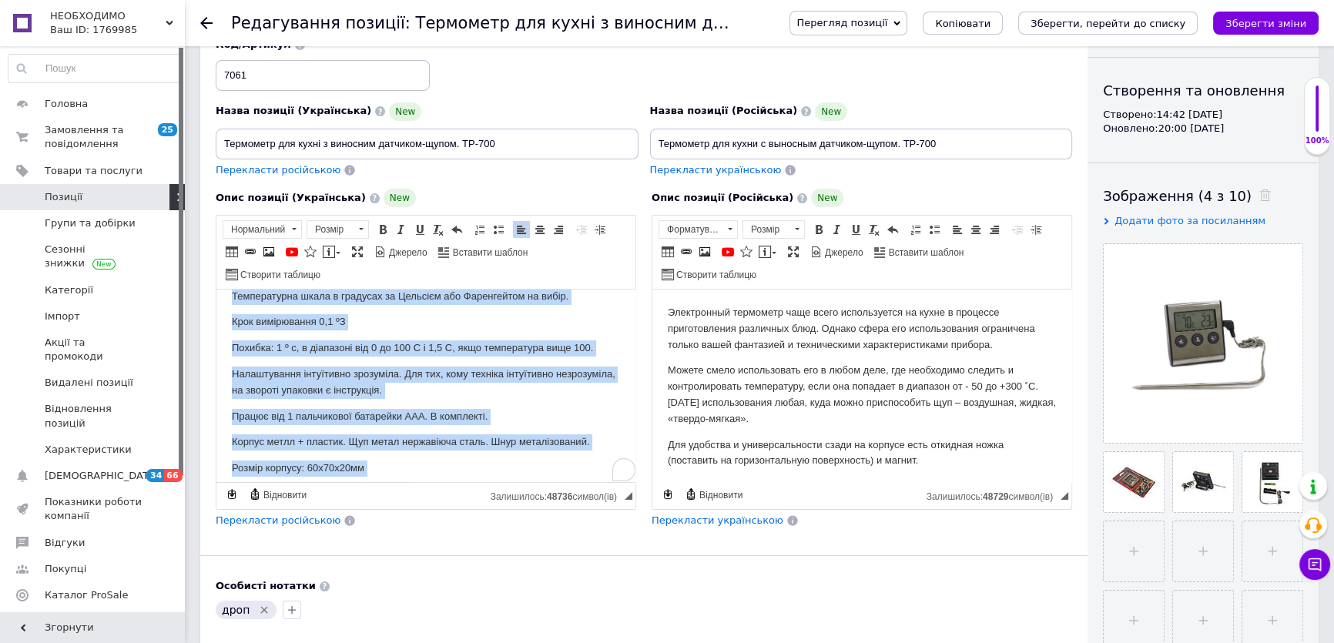
click at [519, 411] on p "Працює від 1 пальчикової батарейки ААА. В комплекті." at bounding box center [426, 417] width 388 height 16
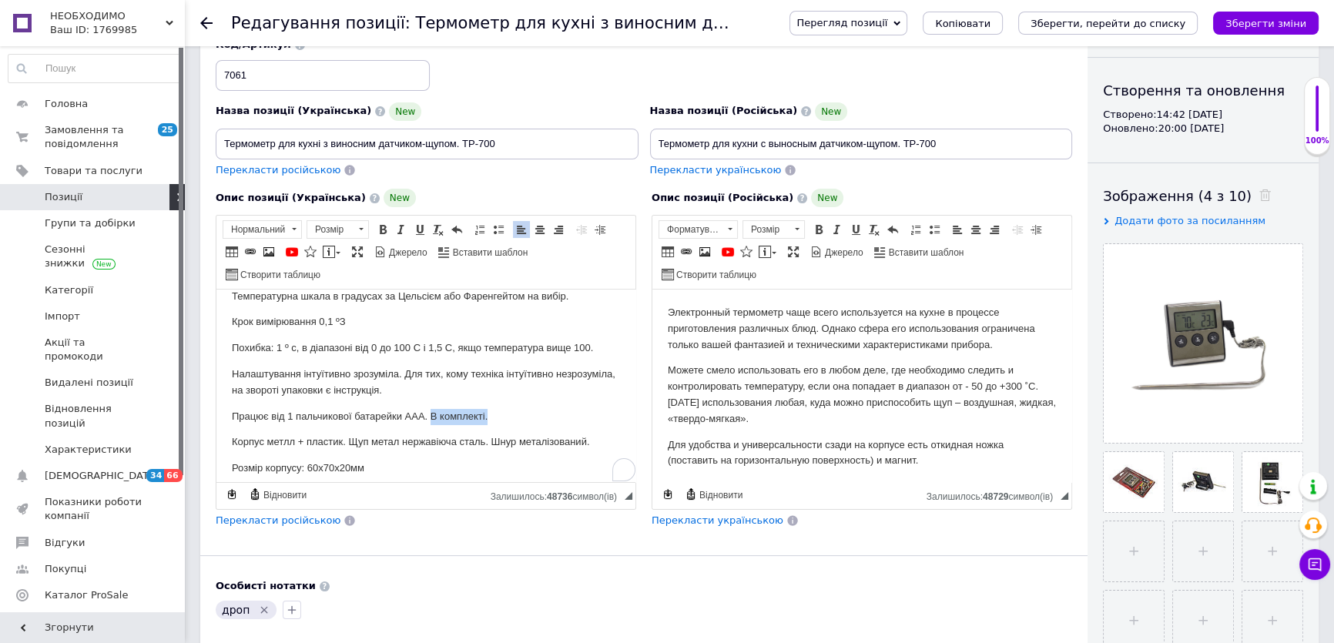
drag, startPoint x: 431, startPoint y: 418, endPoint x: 499, endPoint y: 420, distance: 67.8
click at [499, 420] on p "Працює від 1 пальчикової батарейки ААА. В комплекті." at bounding box center [426, 417] width 388 height 16
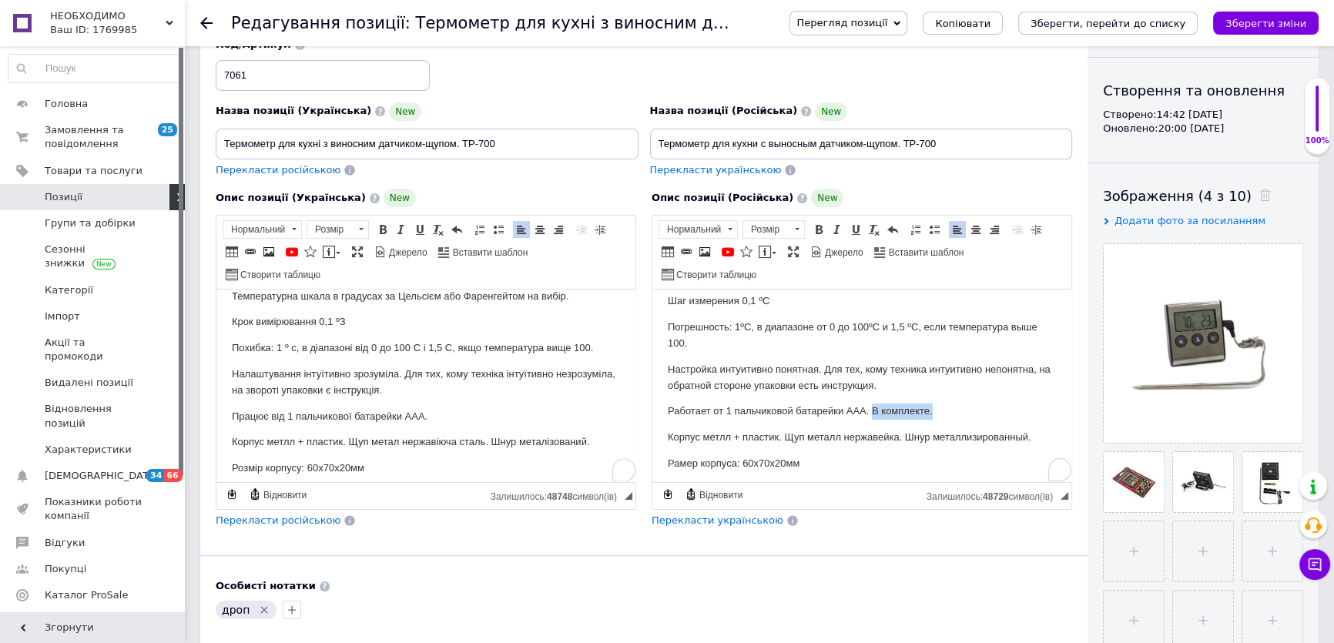
scroll to position [280, 0]
drag, startPoint x: 871, startPoint y: 409, endPoint x: 969, endPoint y: 409, distance: 97.9
click at [969, 409] on p "Работает от 1 пальчиковой батарейки ААА. В комплекте." at bounding box center [862, 412] width 388 height 16
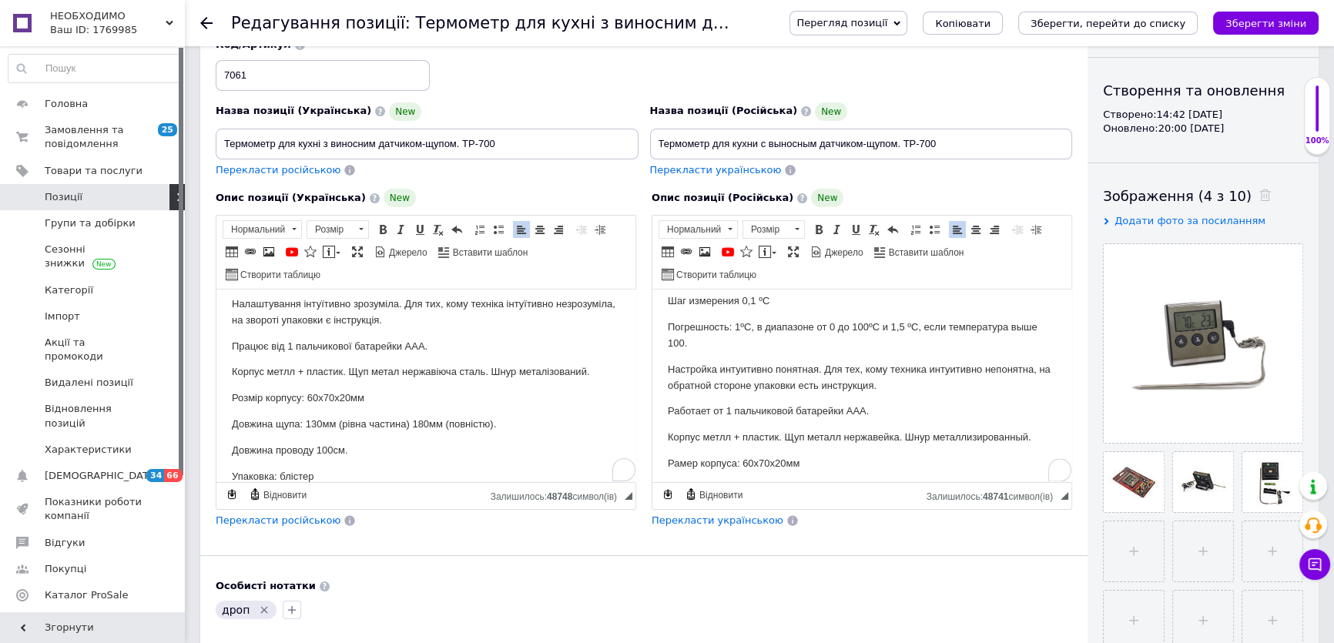
scroll to position [329, 0]
click at [285, 371] on p "Корпус метлл + пластик. Щуп метал нержавіюча сталь. Шнур металізований." at bounding box center [426, 372] width 388 height 16
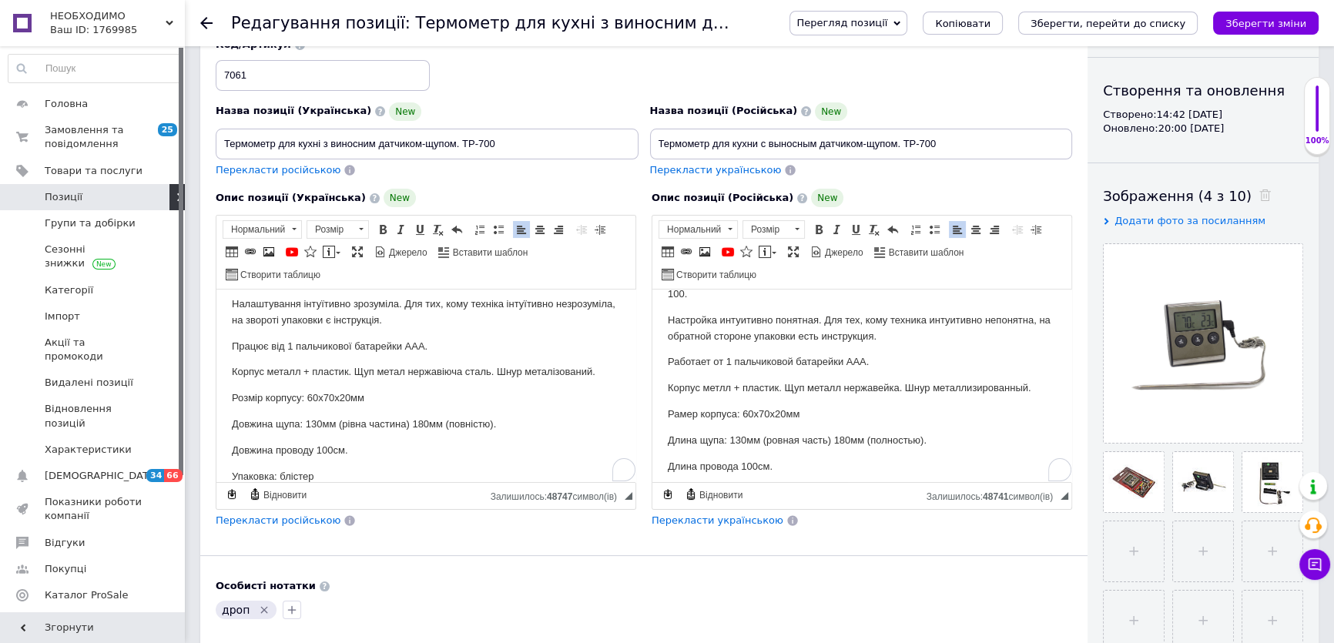
scroll to position [0, 0]
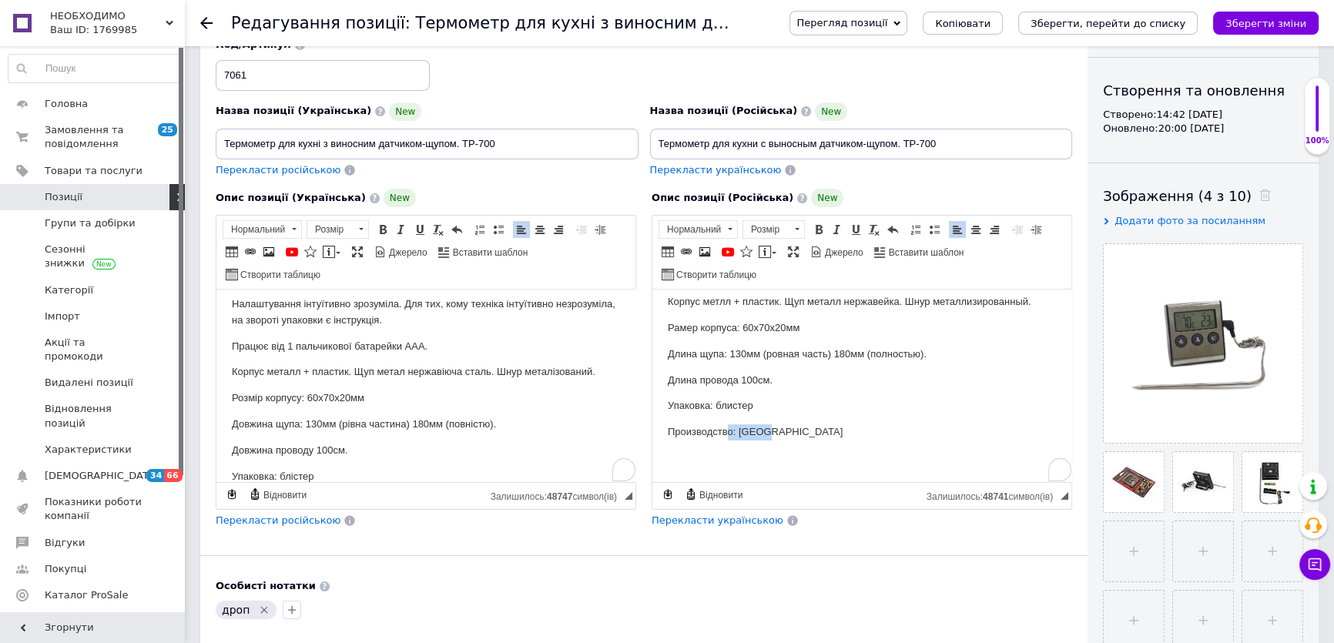
drag, startPoint x: 787, startPoint y: 439, endPoint x: 727, endPoint y: 439, distance: 60.1
click at [727, 439] on p "Производство: [GEOGRAPHIC_DATA]" at bounding box center [862, 433] width 388 height 16
click at [680, 329] on p "Рамер корпуса: 60х70х20мм" at bounding box center [862, 329] width 388 height 16
click at [720, 307] on p "Корпус метлл + пластик. Щуп металл нержавейка. Шнур металлизированный." at bounding box center [862, 302] width 388 height 16
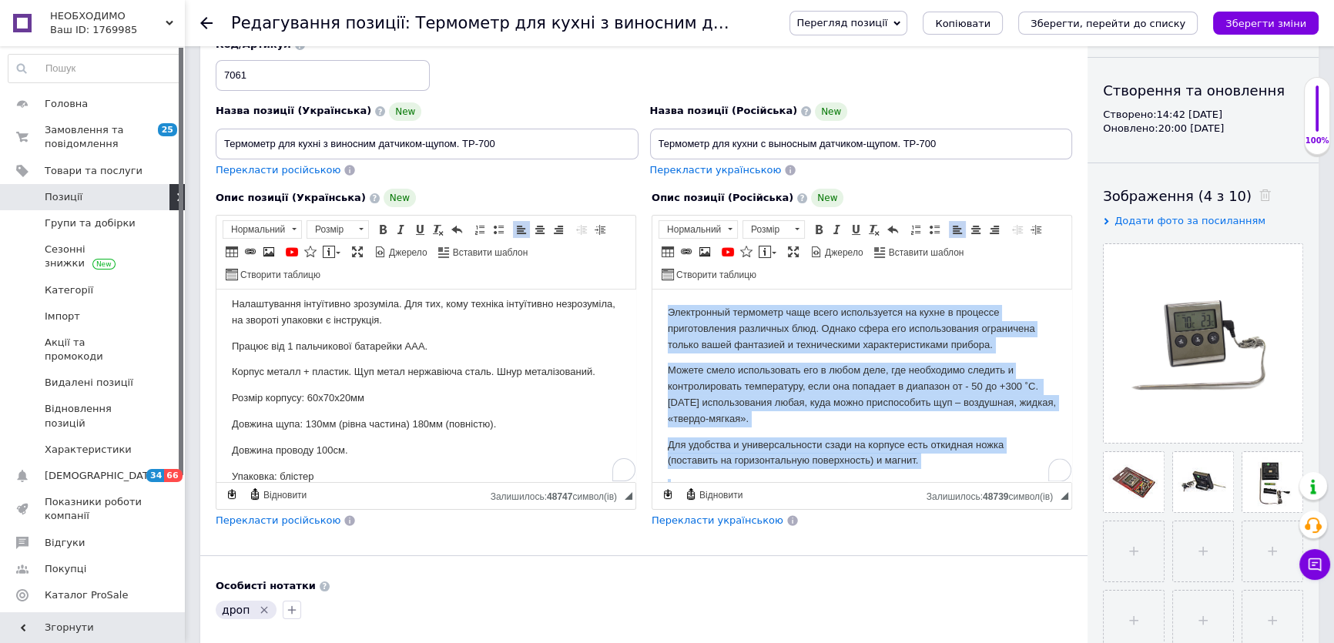
drag, startPoint x: 794, startPoint y: 444, endPoint x: 1294, endPoint y: 490, distance: 502.9
click at [653, 290] on html "Электронный термометр чаще всего используется на кухне в процессе приготовления…" at bounding box center [862, 594] width 419 height 608
copy body "Loremipsumd sitametco adip elits doeiusmodtem in utlab e dolorema aliquaenimadm…"
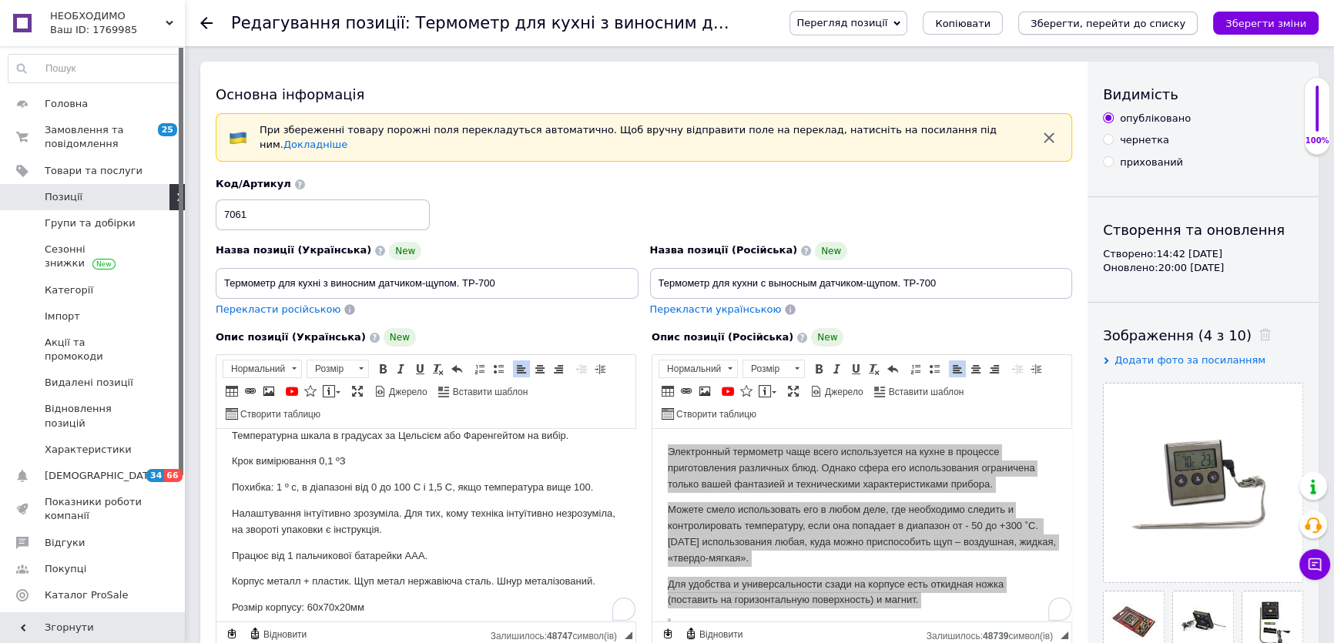
click at [1173, 22] on icon "Зберегти, перейти до списку" at bounding box center [1108, 24] width 155 height 12
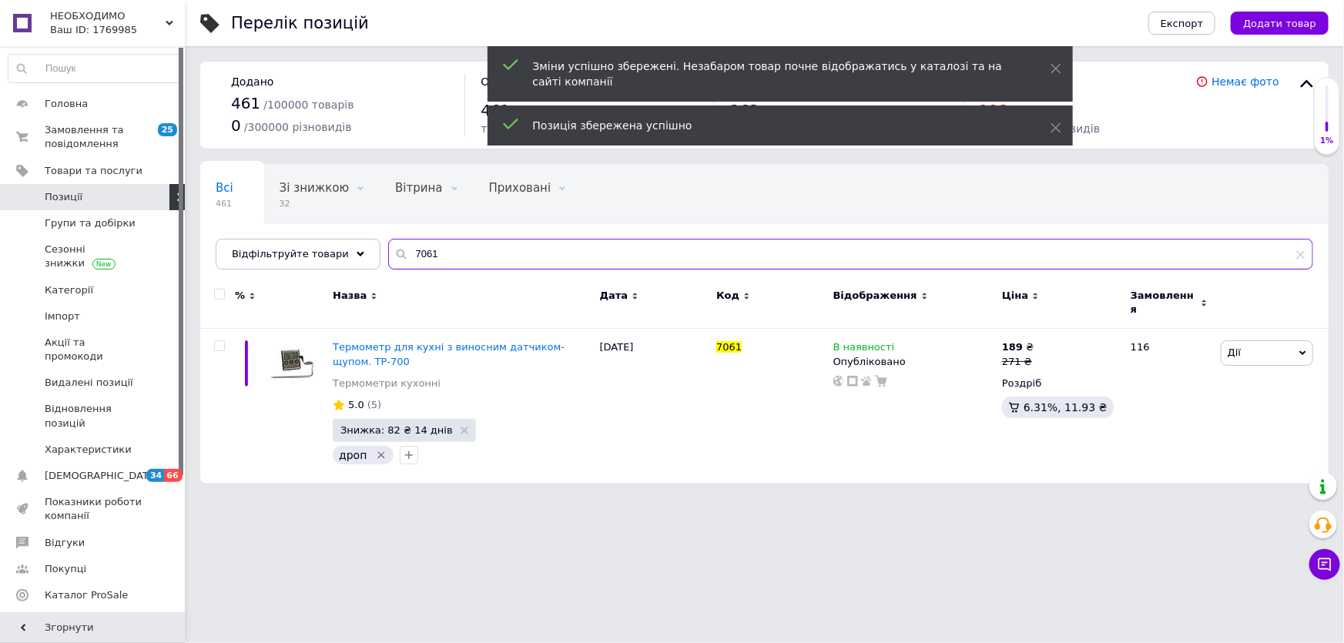
drag, startPoint x: 433, startPoint y: 259, endPoint x: 381, endPoint y: 259, distance: 51.6
click at [388, 259] on div "7061" at bounding box center [850, 254] width 925 height 31
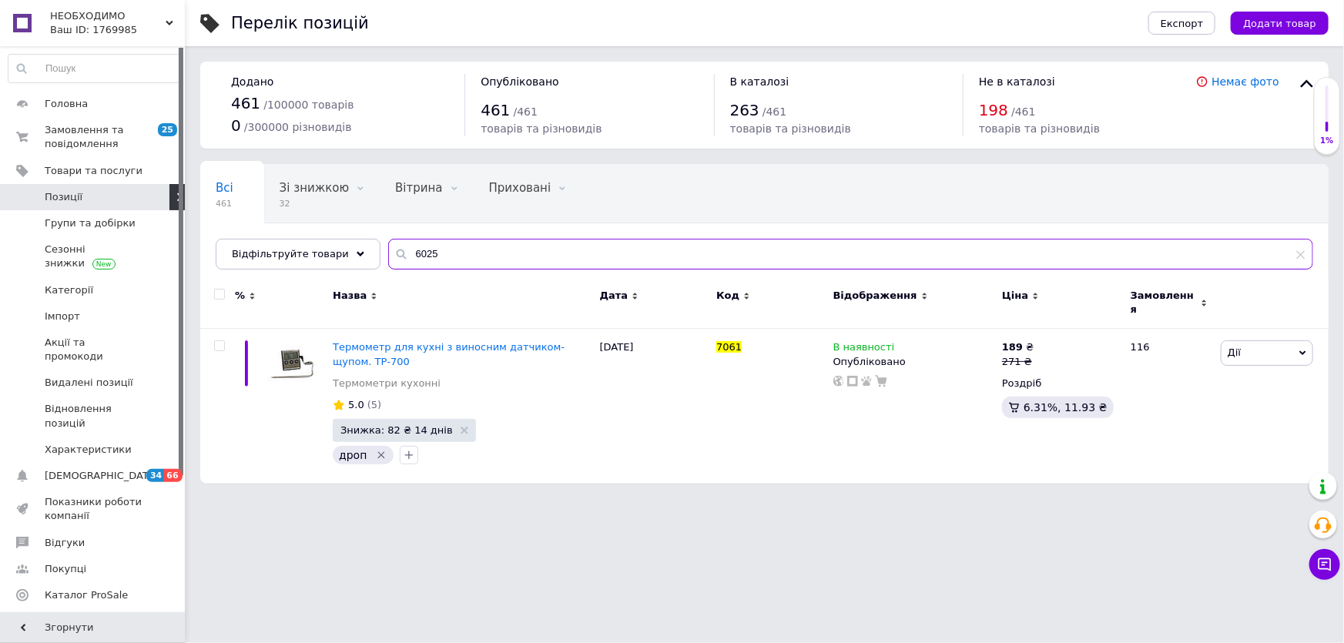
type input "6025"
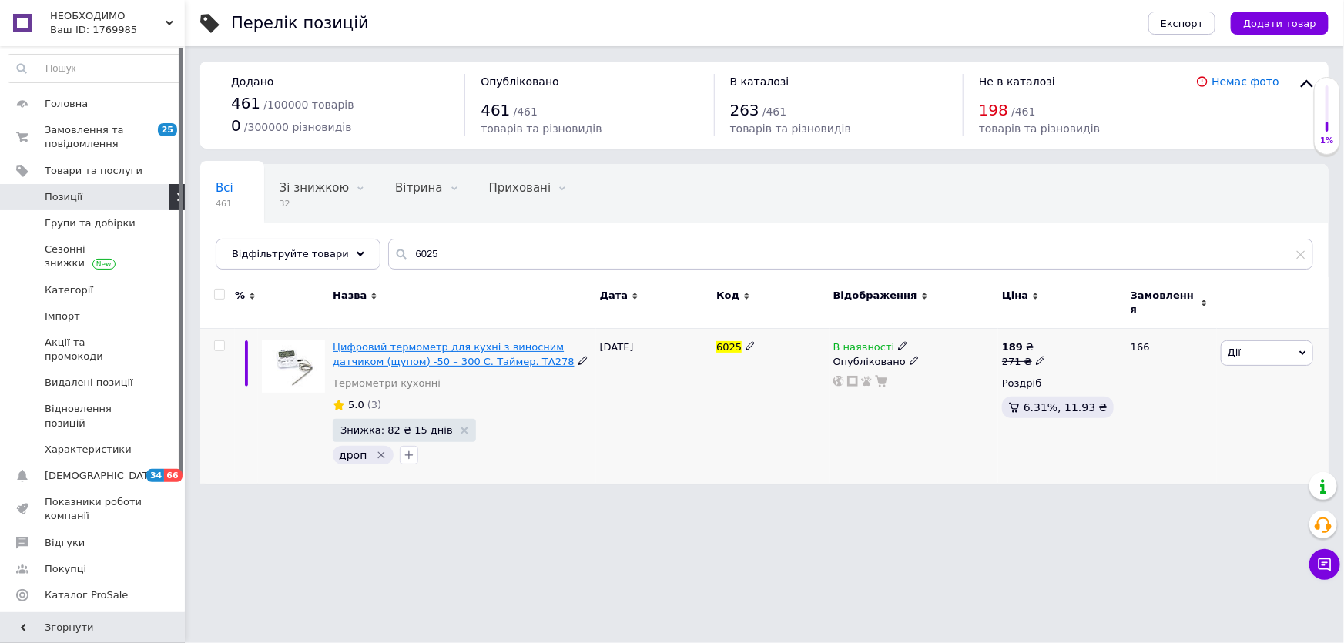
click at [424, 343] on span "Цифровий термометр для кухні з виносним датчиком (щупом) -50 – 300 С. Таймер. Т…" at bounding box center [454, 353] width 242 height 25
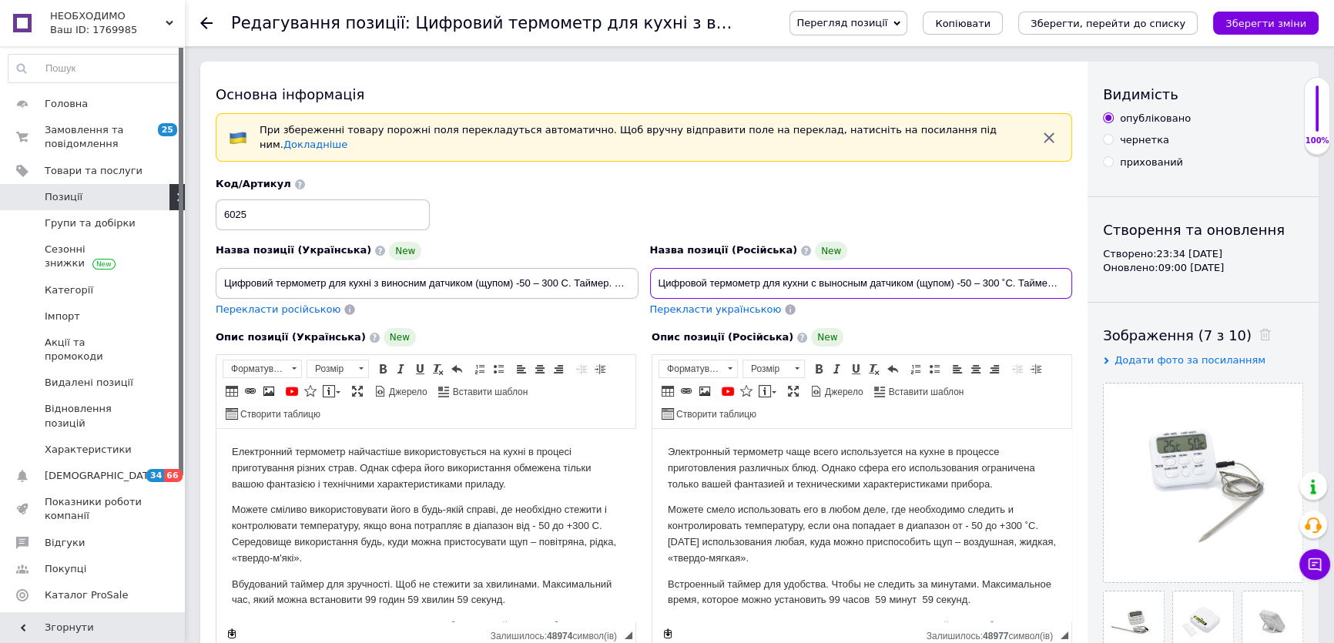
scroll to position [0, 25]
drag, startPoint x: 654, startPoint y: 276, endPoint x: 1140, endPoint y: 276, distance: 486.2
click at [1140, 276] on div "Основна інформація При збереженні товару порожні поля перекладуться автоматично…" at bounding box center [759, 532] width 1119 height 940
drag, startPoint x: 223, startPoint y: 274, endPoint x: 645, endPoint y: 280, distance: 422.3
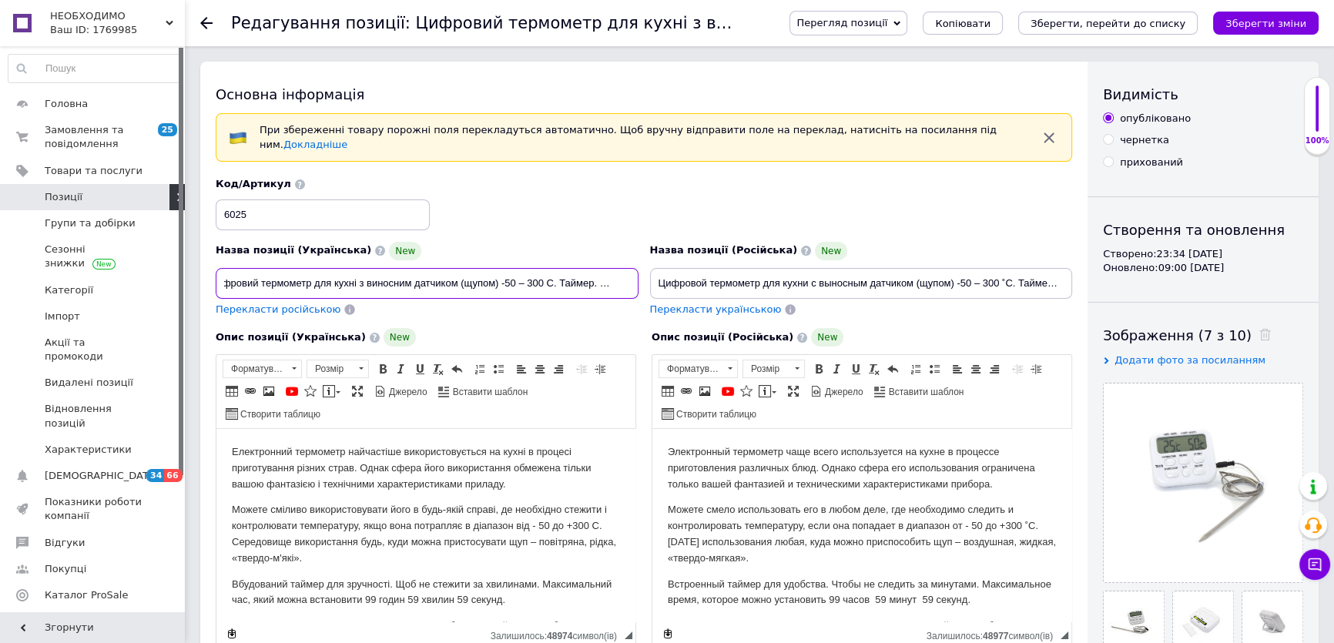
click at [645, 280] on div "Назва позиції (Українська) New Цифровий термометр для кухні з виносним датчиком…" at bounding box center [644, 247] width 868 height 151
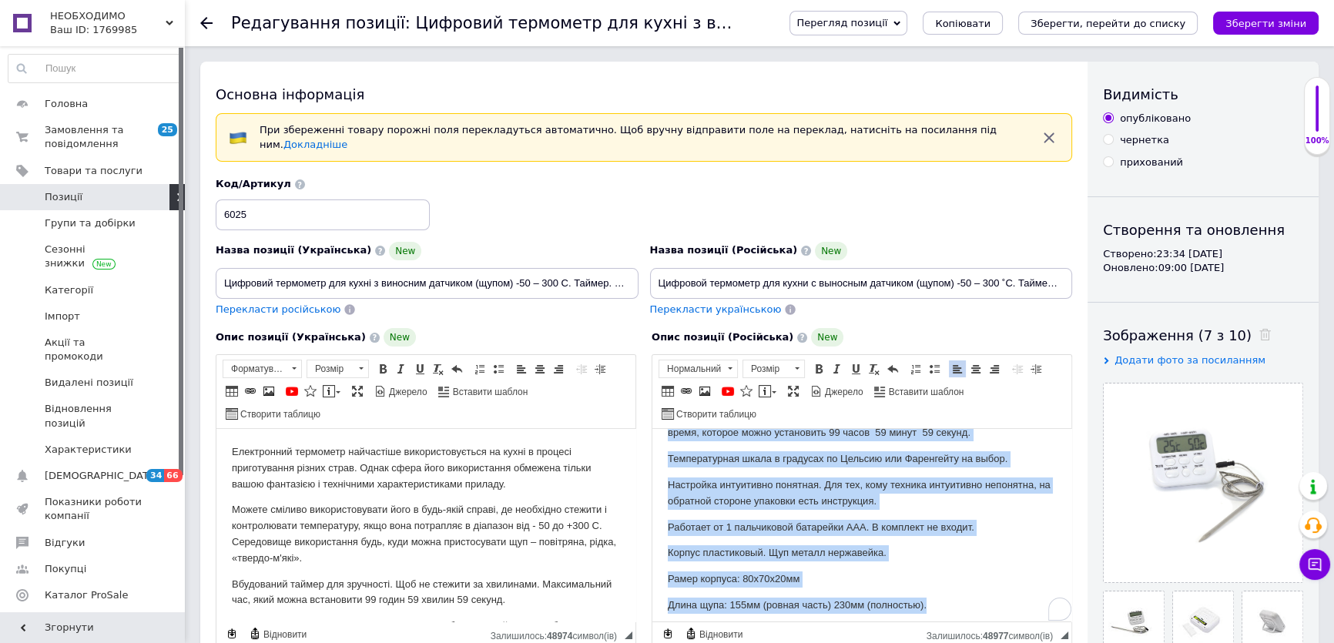
scroll to position [170, 0]
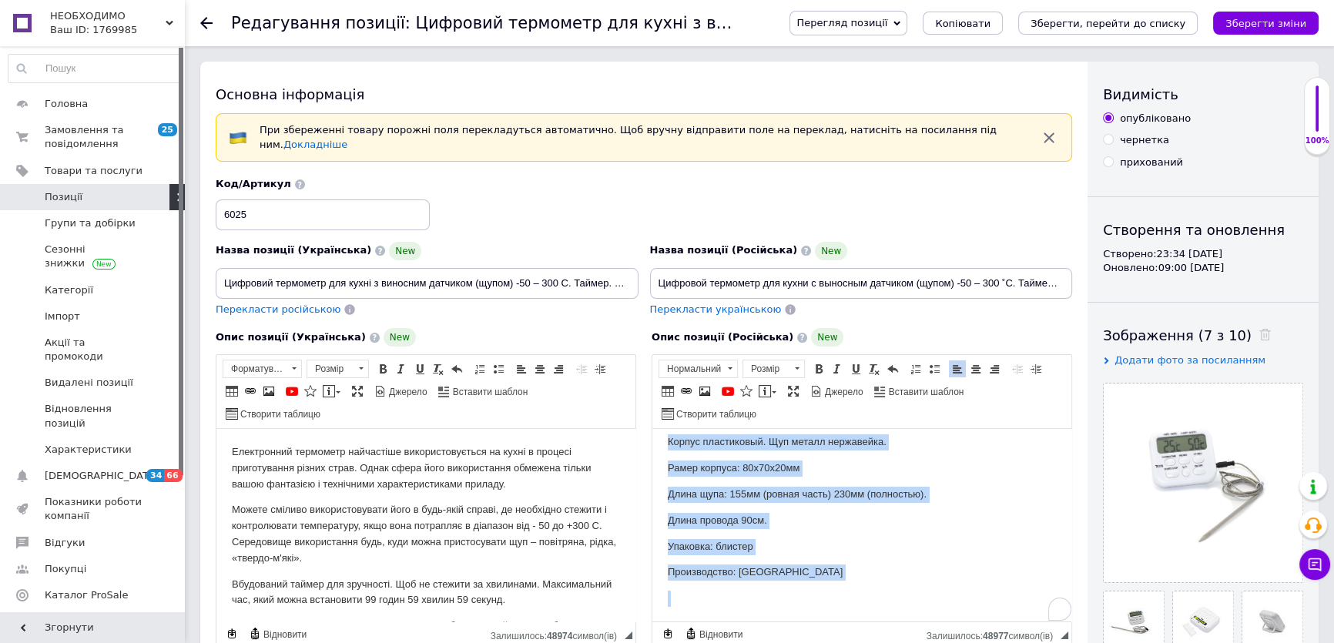
drag, startPoint x: 667, startPoint y: 454, endPoint x: 1048, endPoint y: 615, distance: 413.3
click at [1048, 615] on html "Электронный термометр чаще всего используется на кухне в процессе приготовления…" at bounding box center [862, 387] width 419 height 472
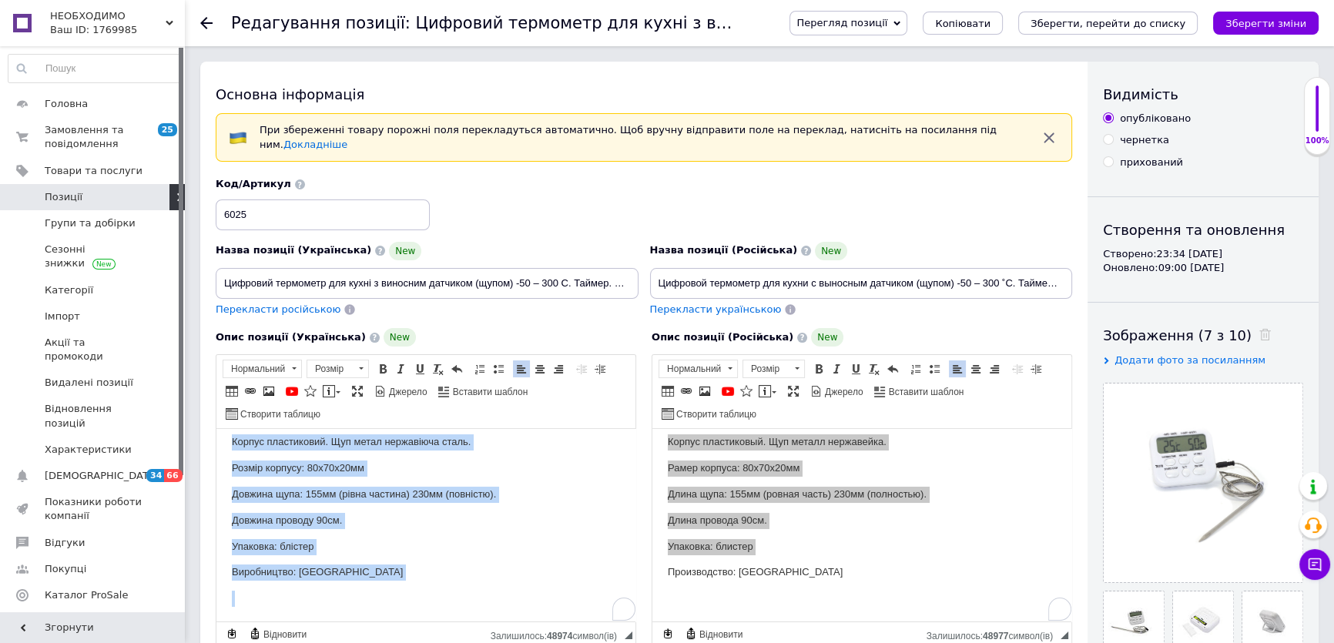
scroll to position [14, 0]
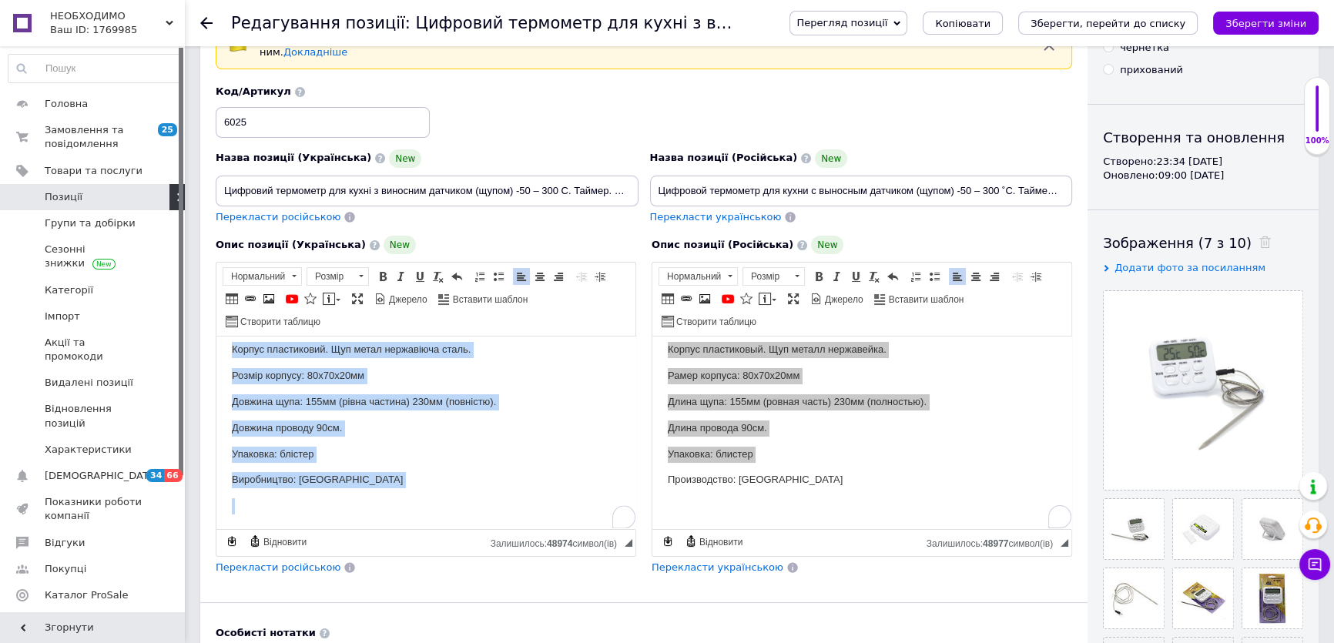
drag, startPoint x: 223, startPoint y: 360, endPoint x: 605, endPoint y: 560, distance: 431.5
click at [605, 530] on html "Електронний термометр найчастіше використовується на кухні в процесі приготуван…" at bounding box center [426, 295] width 419 height 472
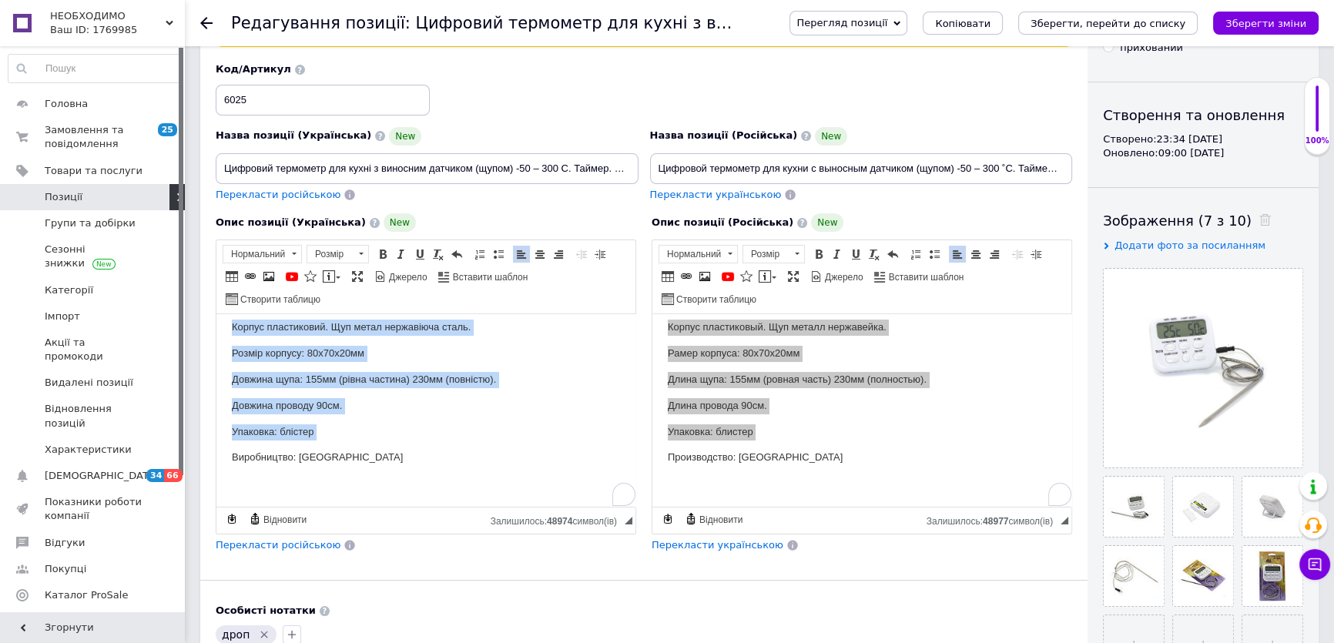
copy body "Loremipsumd sitametco adipiscing elitseddoeiusmod te incid u laboree doloremagn…"
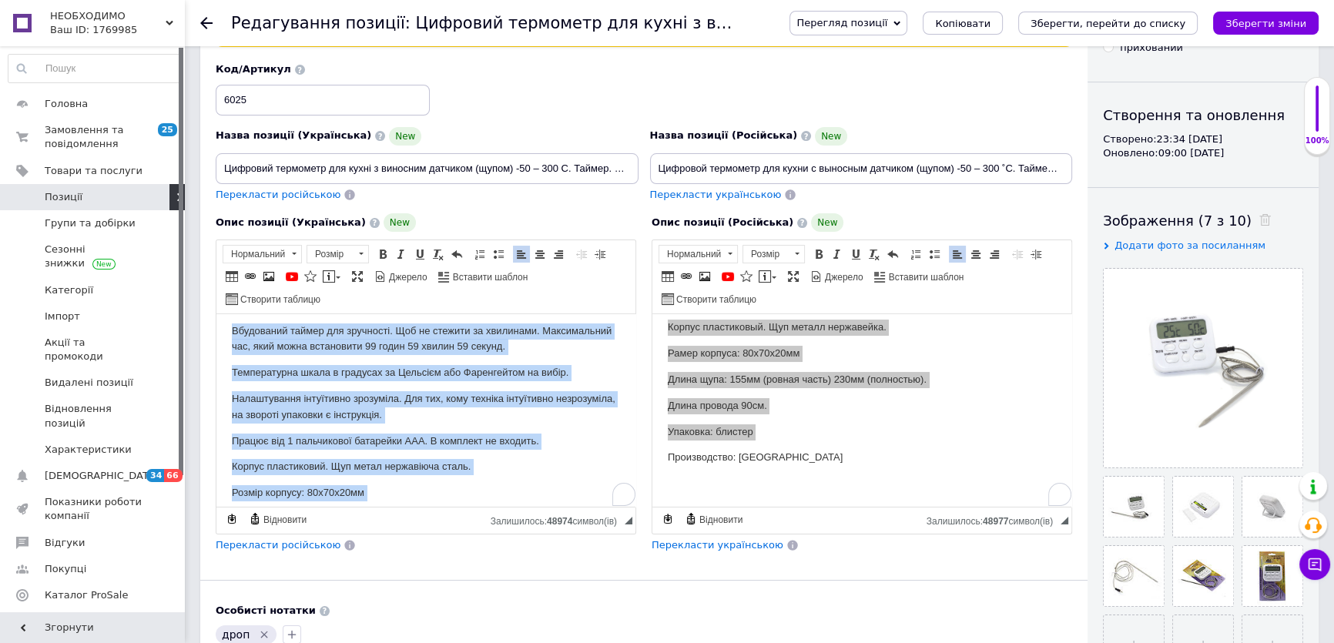
scroll to position [139, 0]
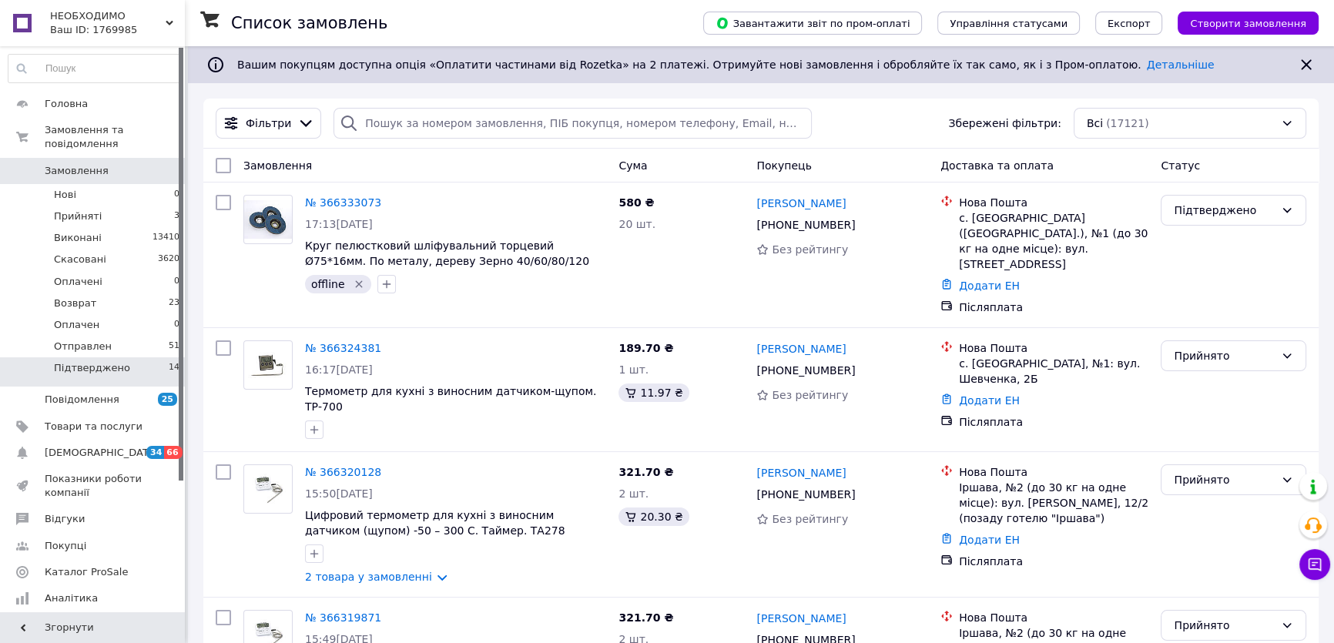
click at [144, 358] on li "Підтверджено 14" at bounding box center [94, 372] width 189 height 29
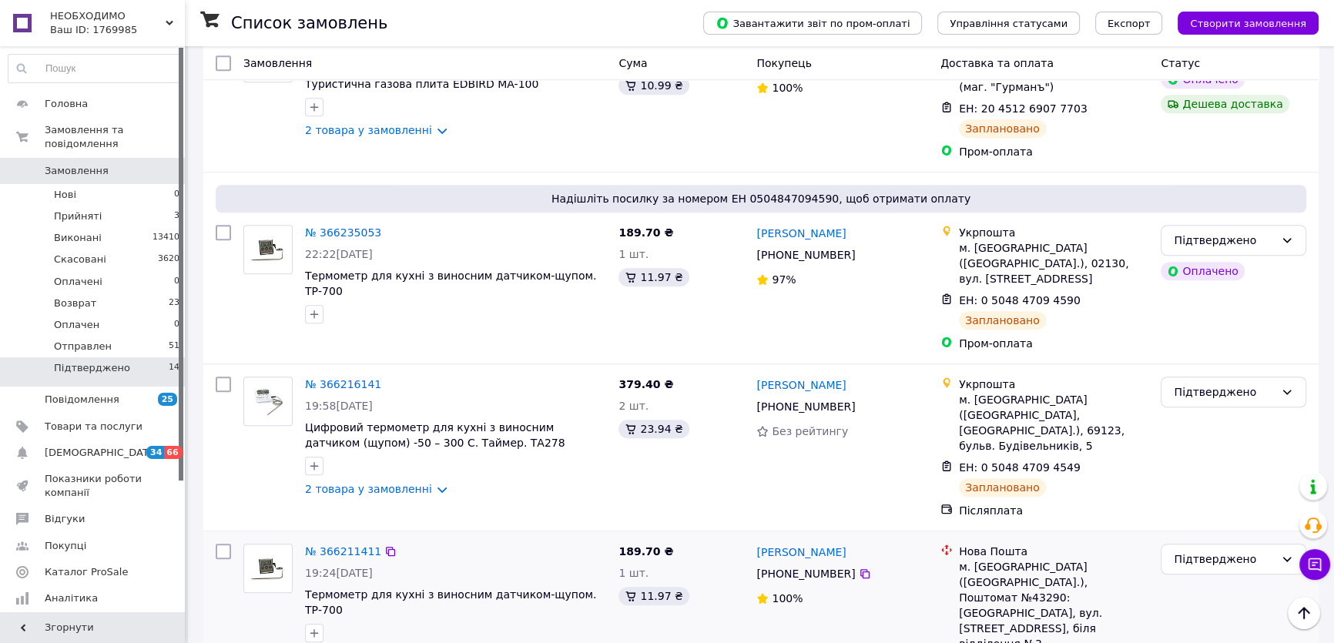
scroll to position [1442, 0]
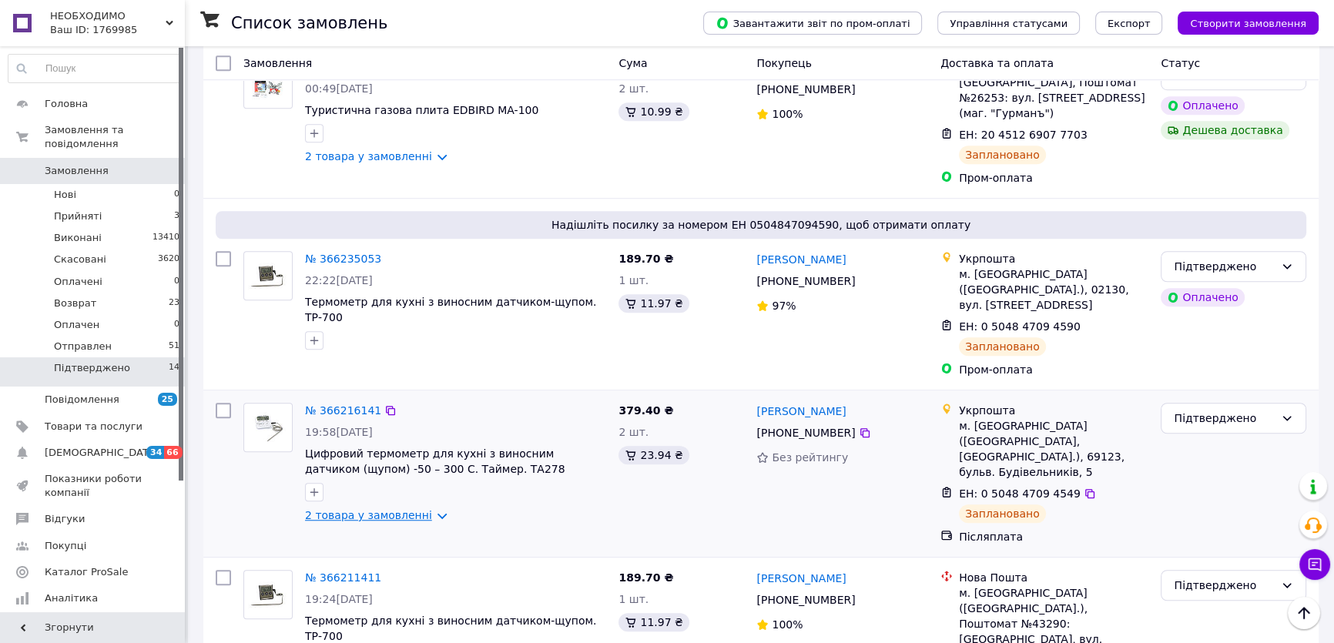
click at [430, 509] on link "2 товара у замовленні" at bounding box center [368, 515] width 127 height 12
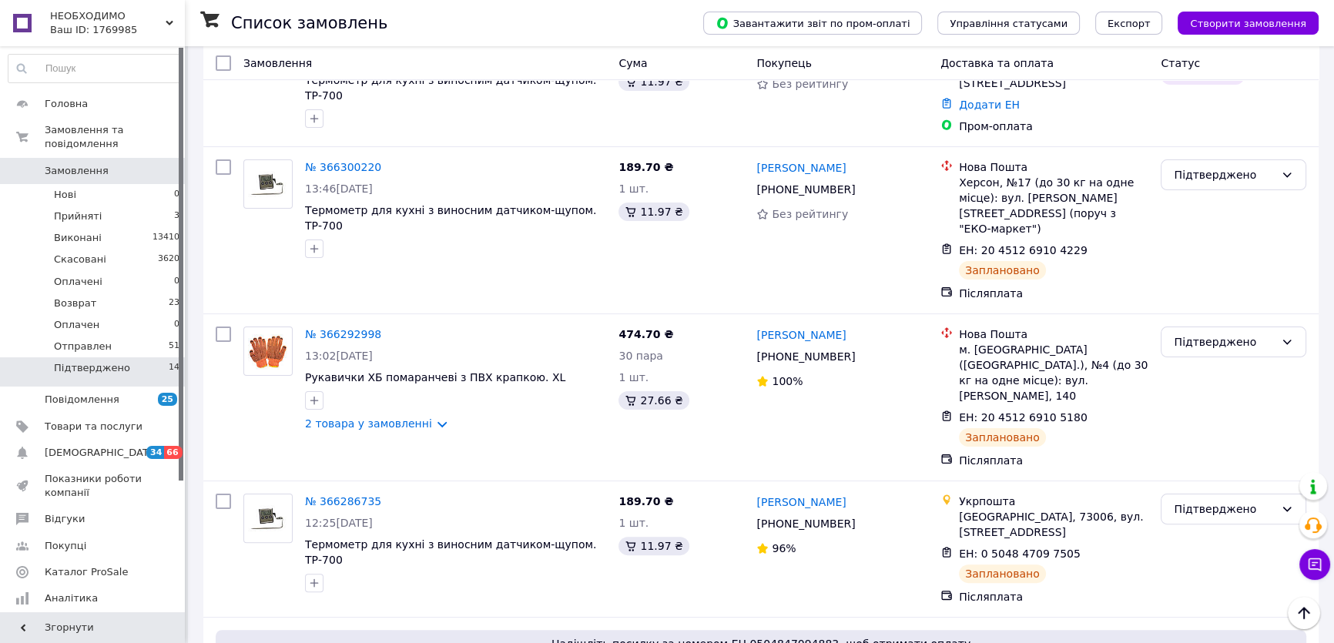
scroll to position [392, 0]
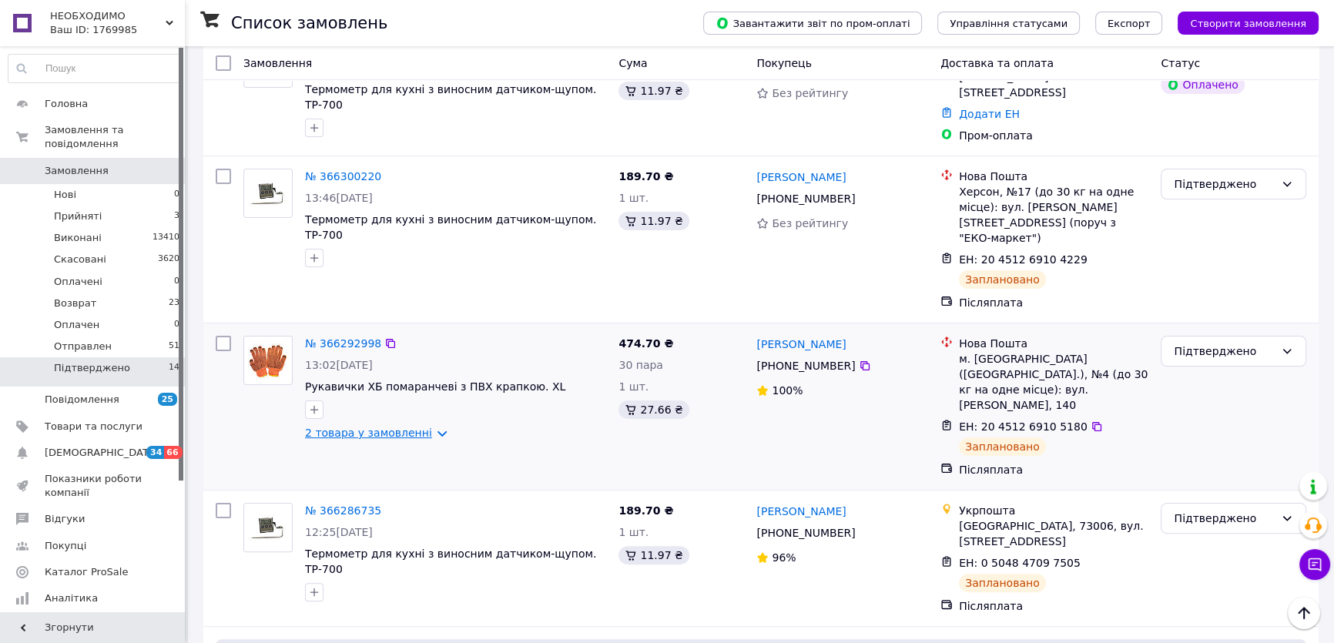
click at [425, 427] on link "2 товара у замовленні" at bounding box center [368, 433] width 127 height 12
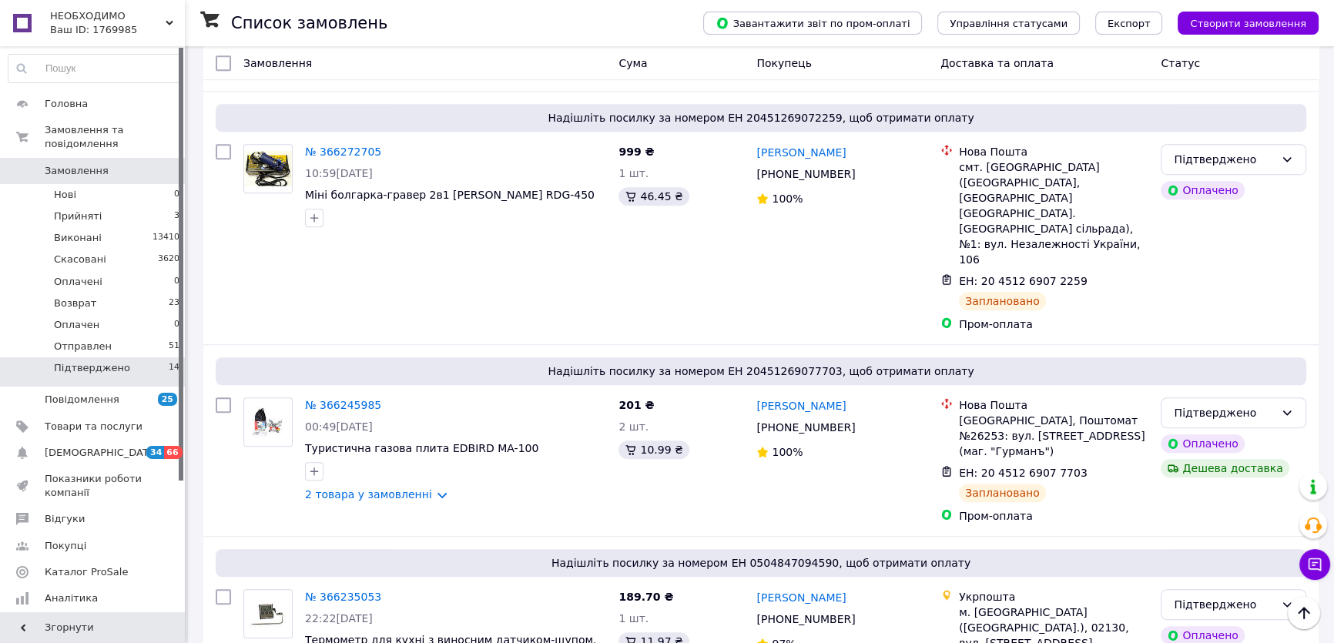
scroll to position [1204, 0]
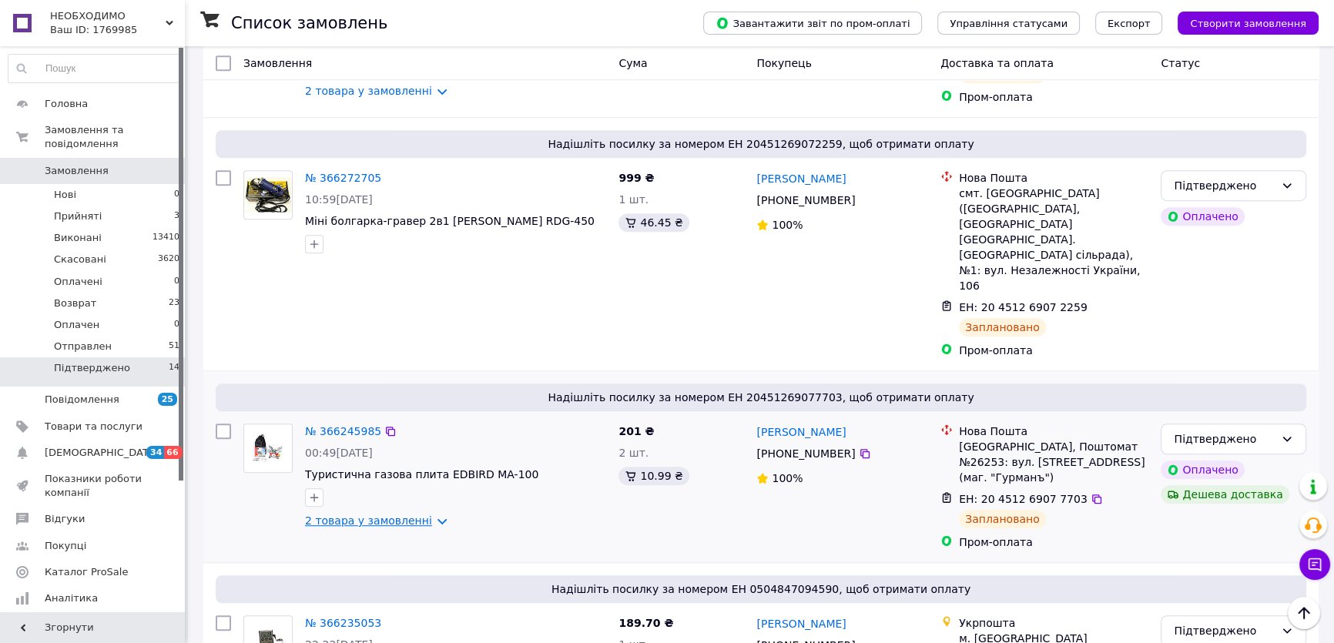
click at [427, 515] on link "2 товара у замовленні" at bounding box center [368, 521] width 127 height 12
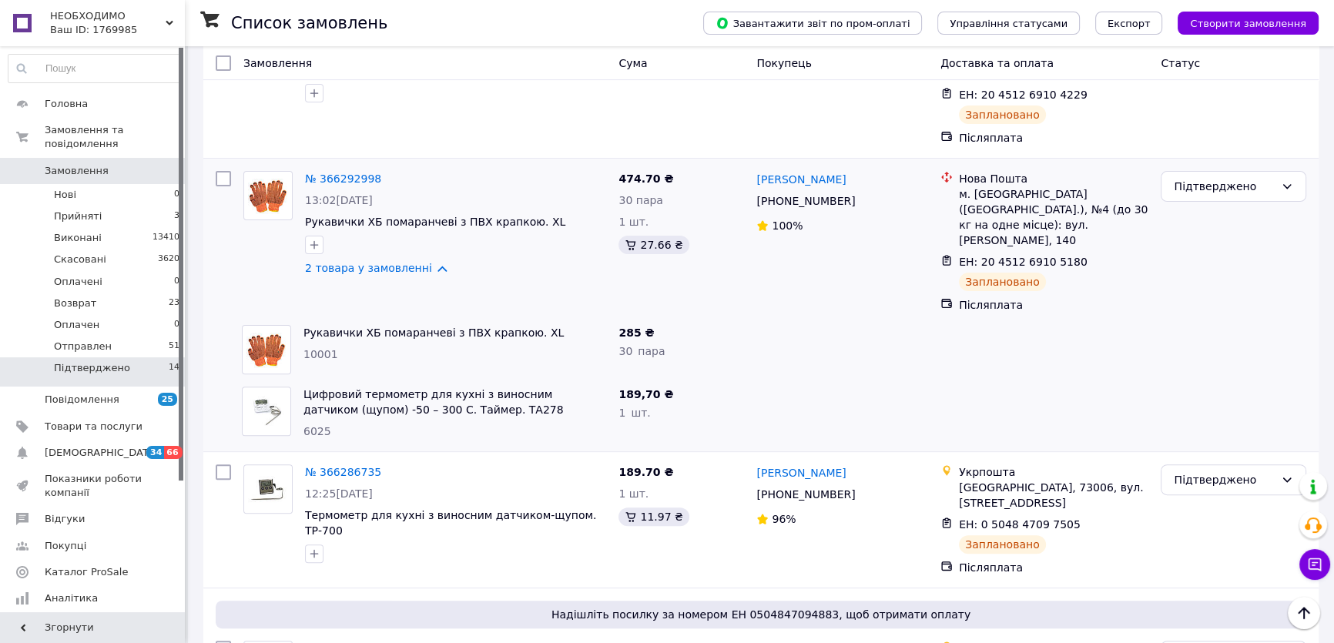
scroll to position [487, 0]
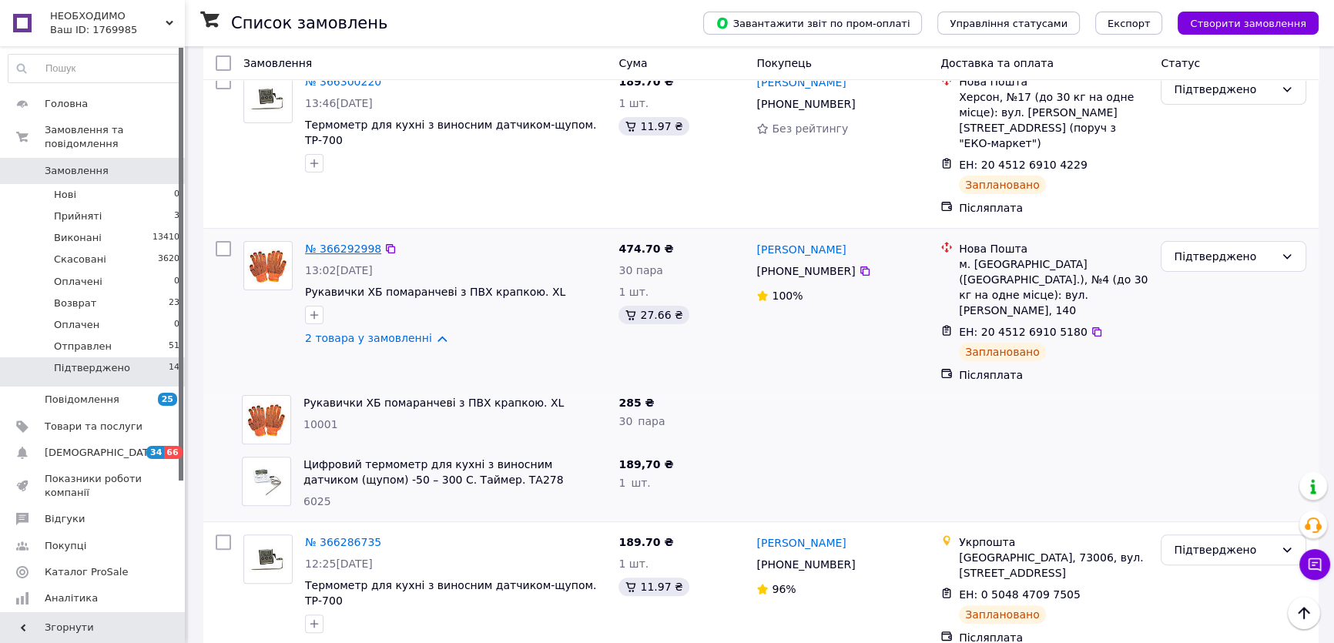
click at [337, 243] on link "№ 366292998" at bounding box center [343, 249] width 76 height 12
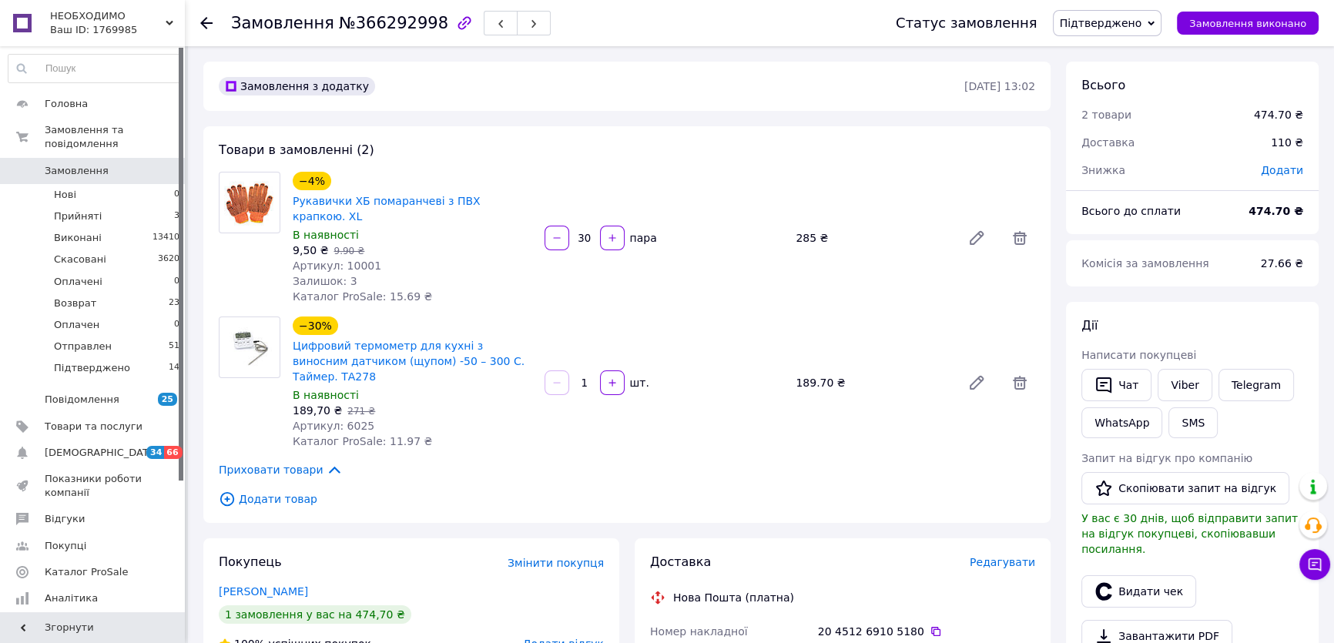
click at [79, 164] on span "Замовлення" at bounding box center [77, 171] width 64 height 14
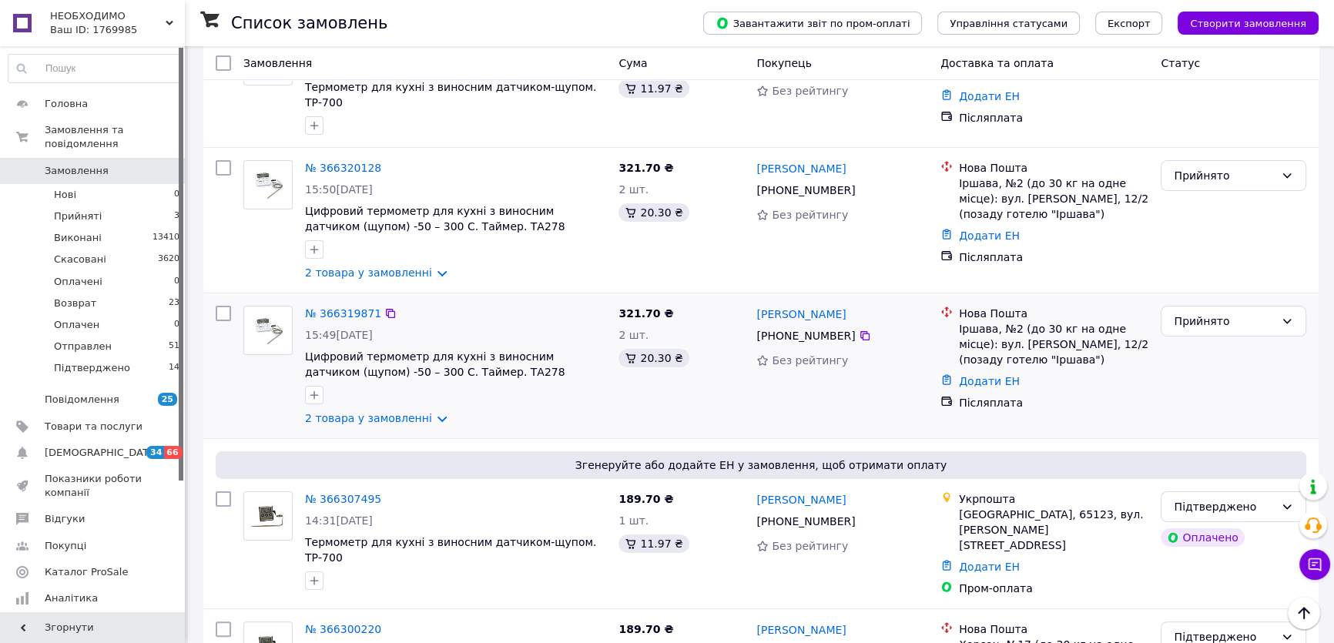
scroll to position [280, 0]
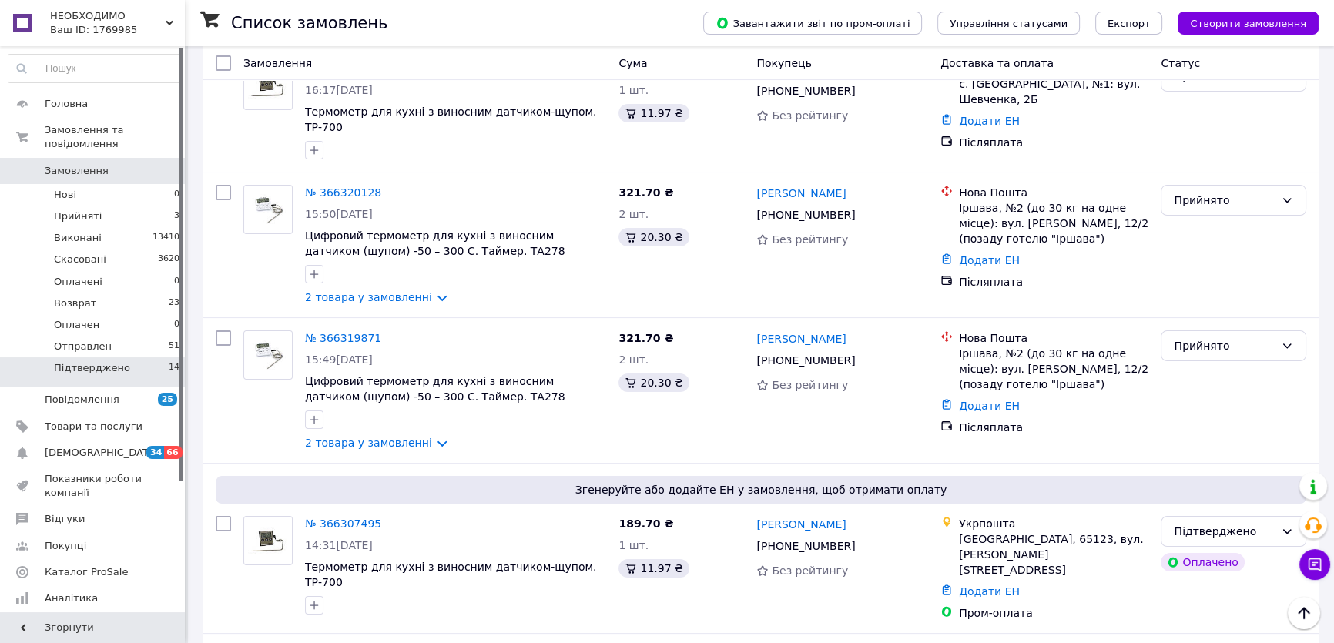
click at [133, 358] on li "Підтверджено 14" at bounding box center [94, 372] width 189 height 29
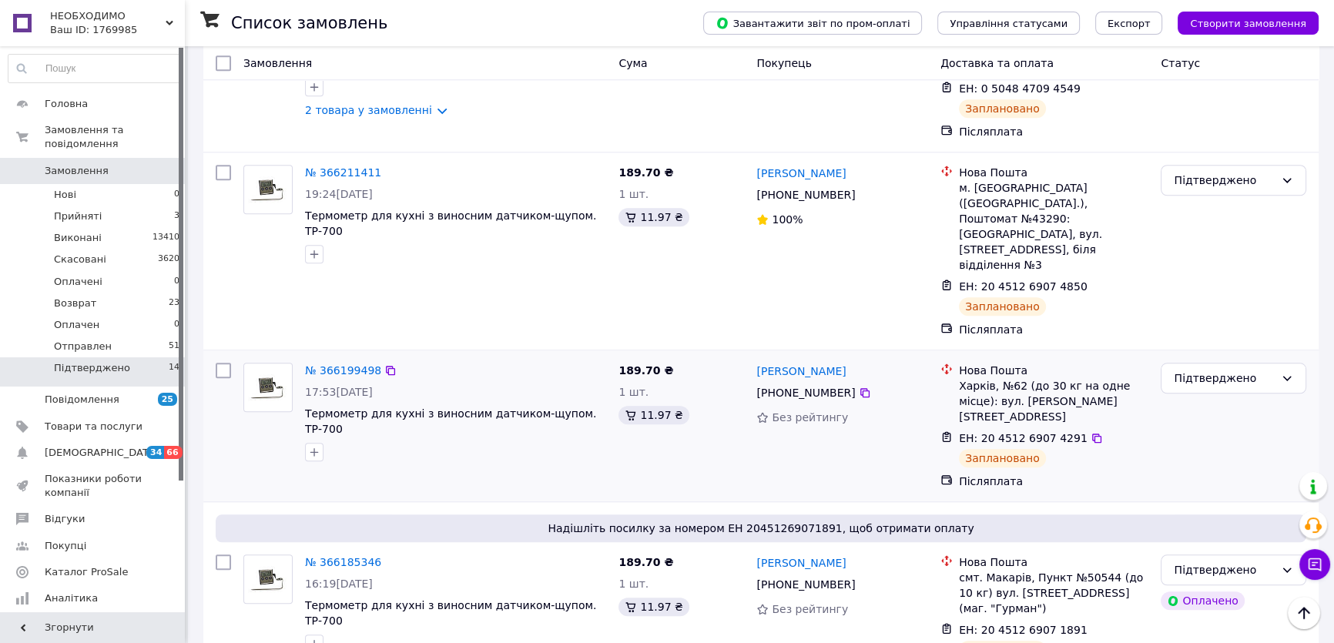
scroll to position [1863, 0]
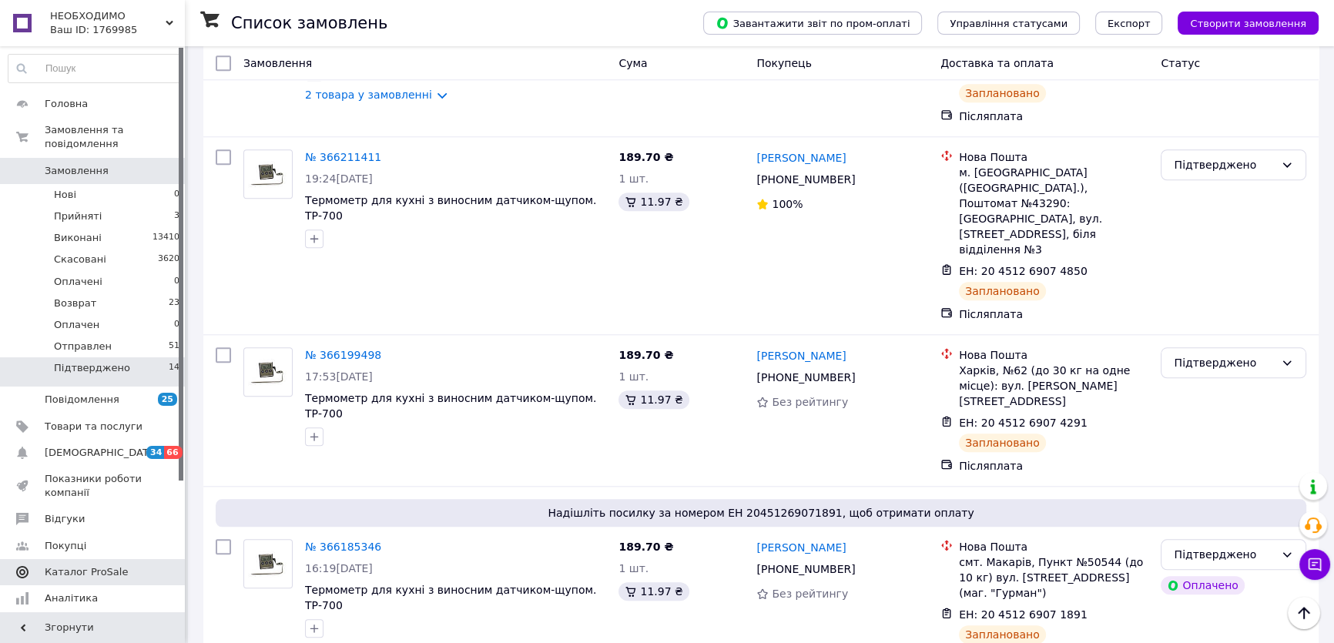
click at [129, 566] on span "Каталог ProSale" at bounding box center [94, 573] width 98 height 14
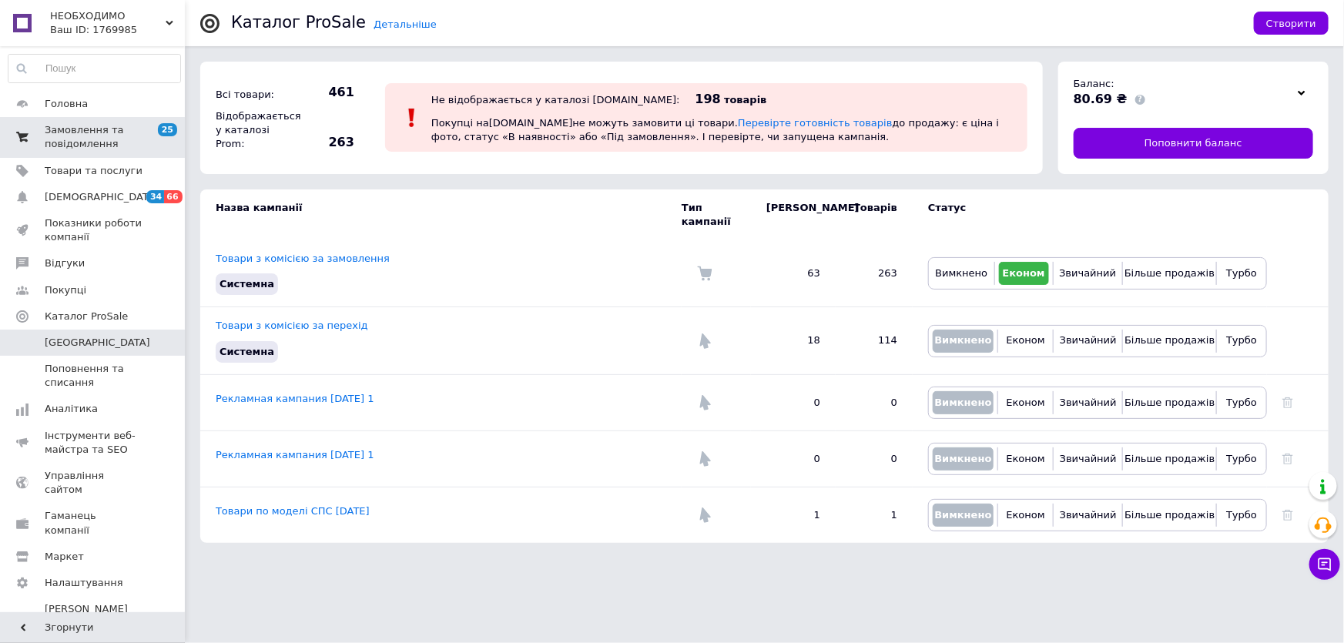
click at [75, 146] on span "Замовлення та повідомлення" at bounding box center [94, 137] width 98 height 28
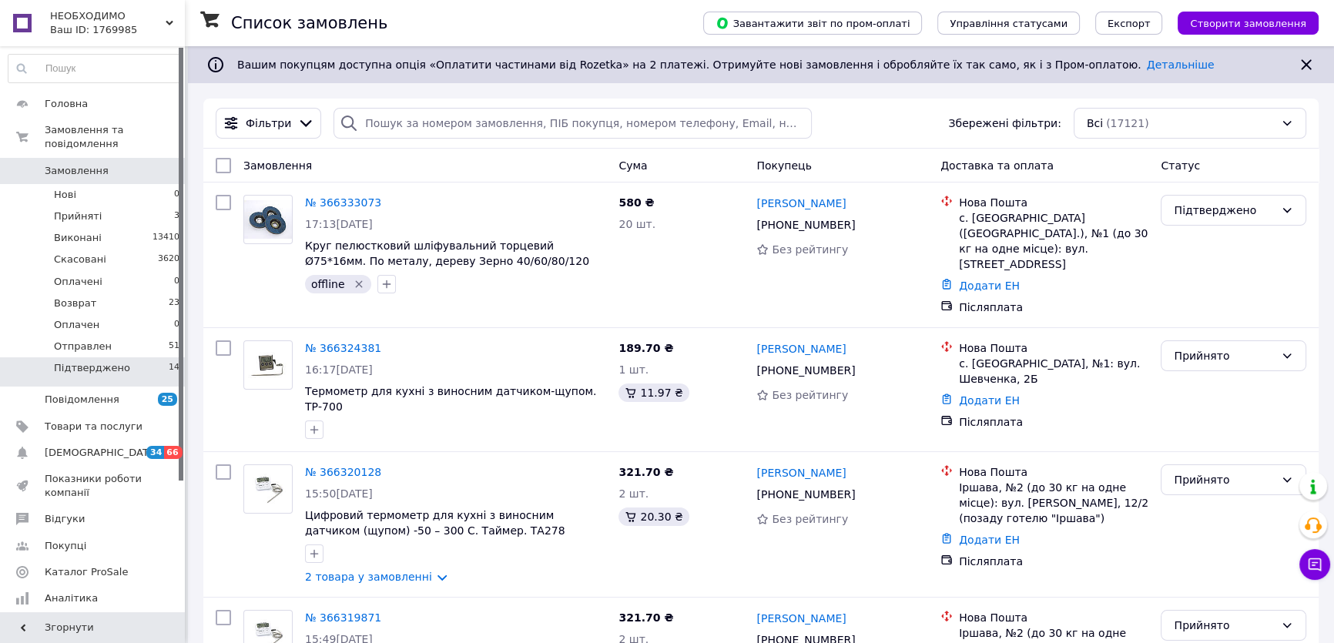
click at [99, 361] on span "Підтверджено" at bounding box center [92, 368] width 76 height 14
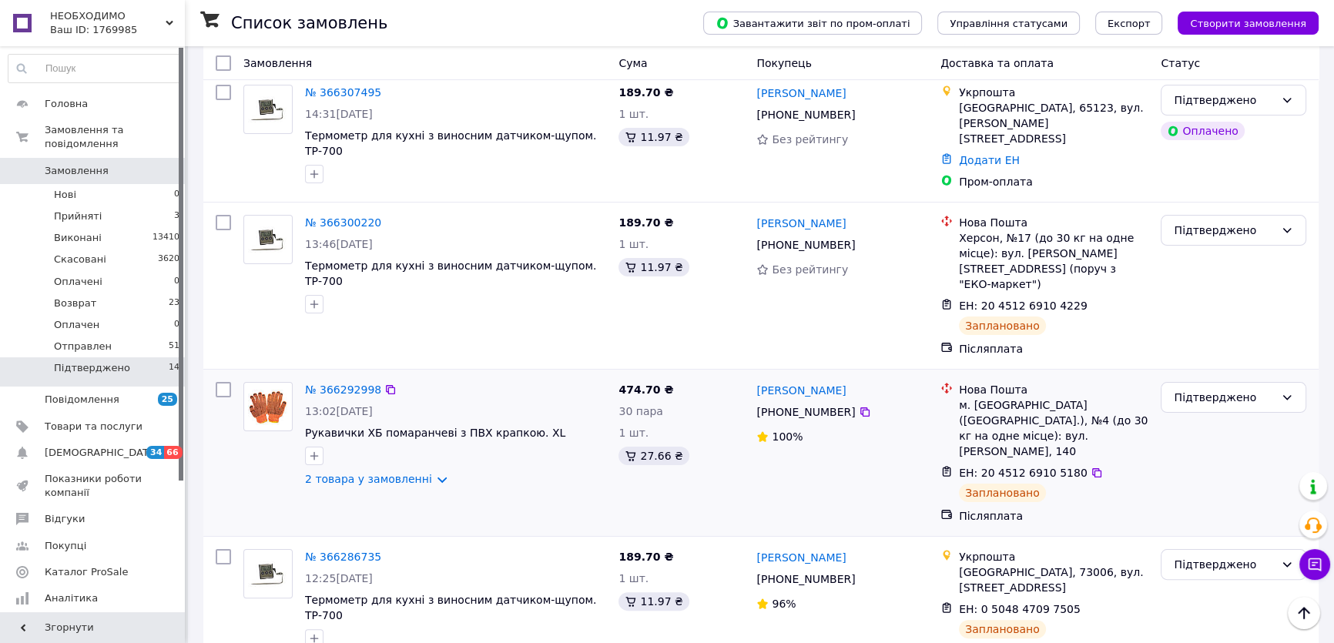
scroll to position [322, 0]
